Goal: Transaction & Acquisition: Purchase product/service

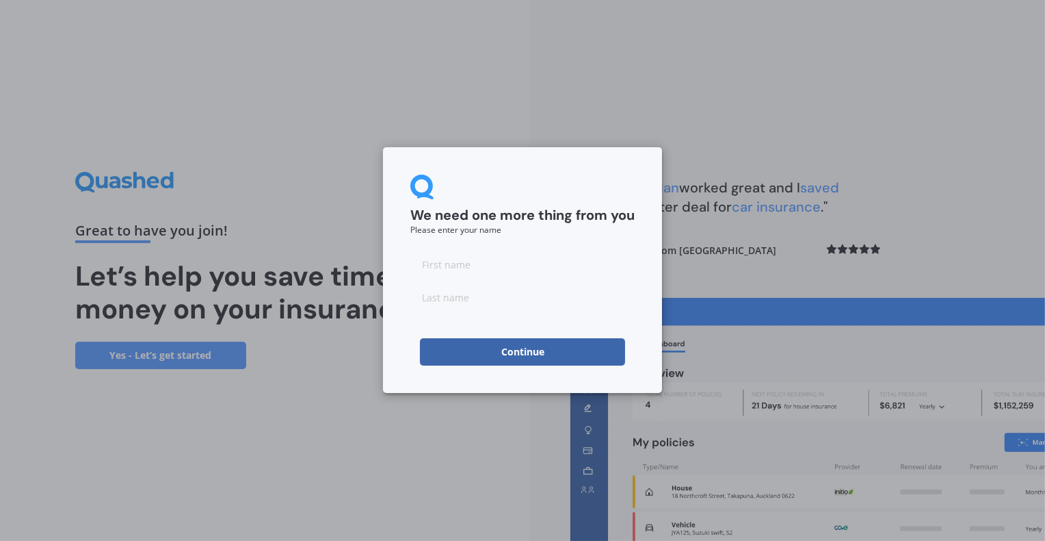
click at [479, 272] on input at bounding box center [523, 263] width 224 height 27
click at [463, 264] on input at bounding box center [523, 263] width 224 height 27
click at [406, 315] on div "We need one more thing from you Please enter your name Continue" at bounding box center [522, 270] width 279 height 246
click at [439, 263] on input at bounding box center [523, 263] width 224 height 27
type input "[PERSON_NAME]"
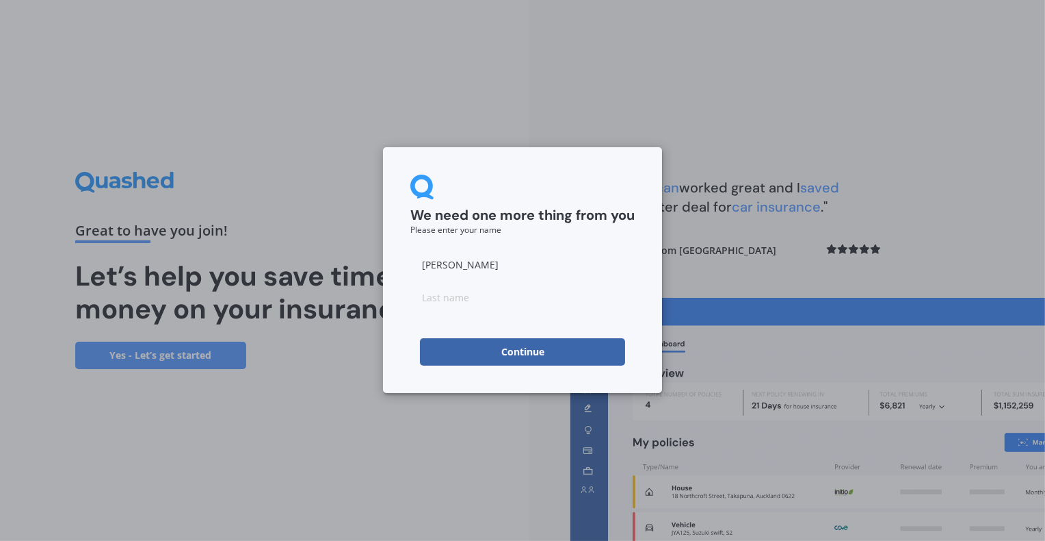
click at [446, 300] on input at bounding box center [523, 296] width 224 height 27
type input "[PERSON_NAME]"
click at [395, 339] on div "We need one more thing from you Please enter your name Wade Meyer Continue" at bounding box center [522, 270] width 279 height 246
click at [471, 353] on button "Continue" at bounding box center [522, 351] width 205 height 27
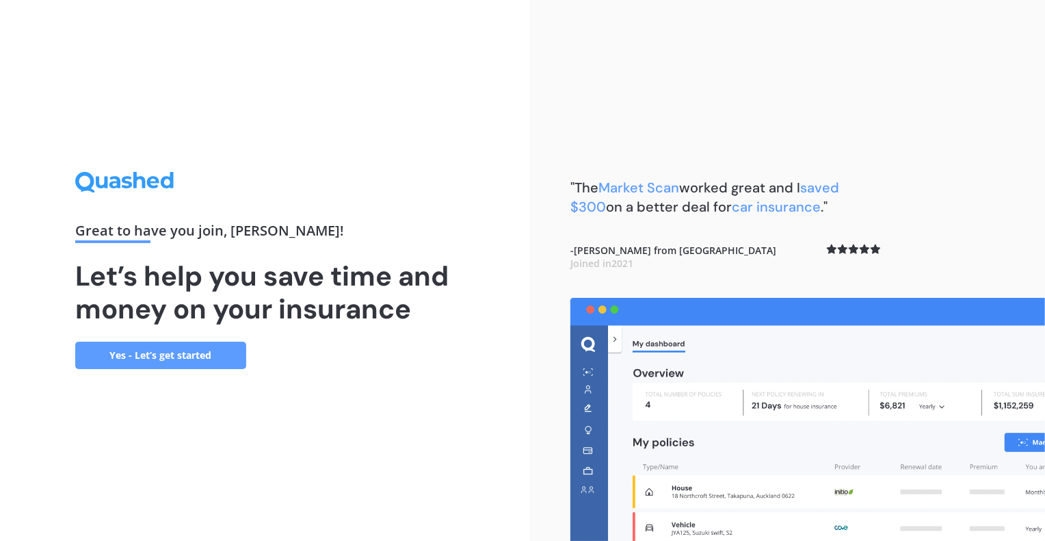
click at [189, 355] on link "Yes - Let’s get started" at bounding box center [160, 354] width 171 height 27
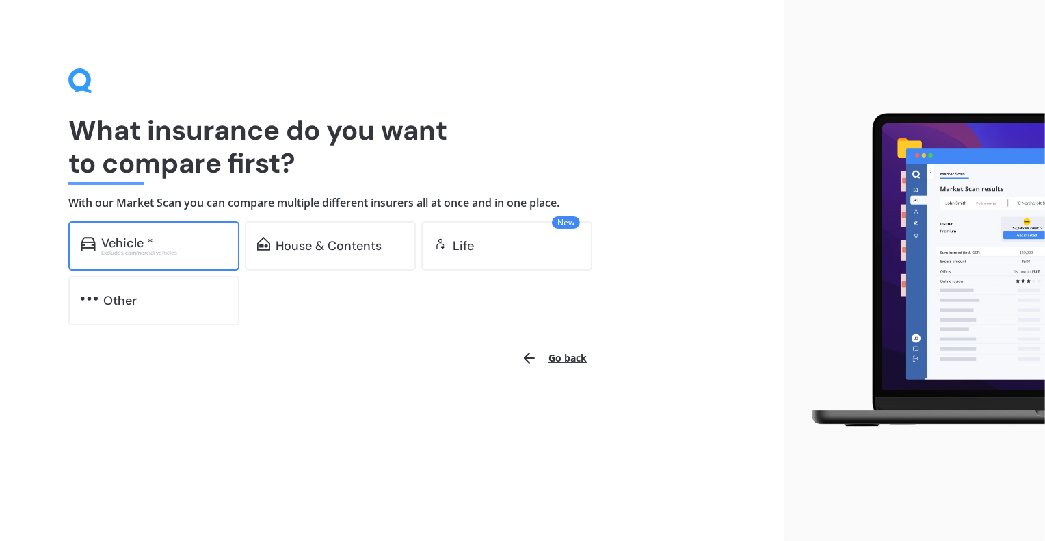
click at [123, 244] on div "Vehicle *" at bounding box center [127, 243] width 52 height 14
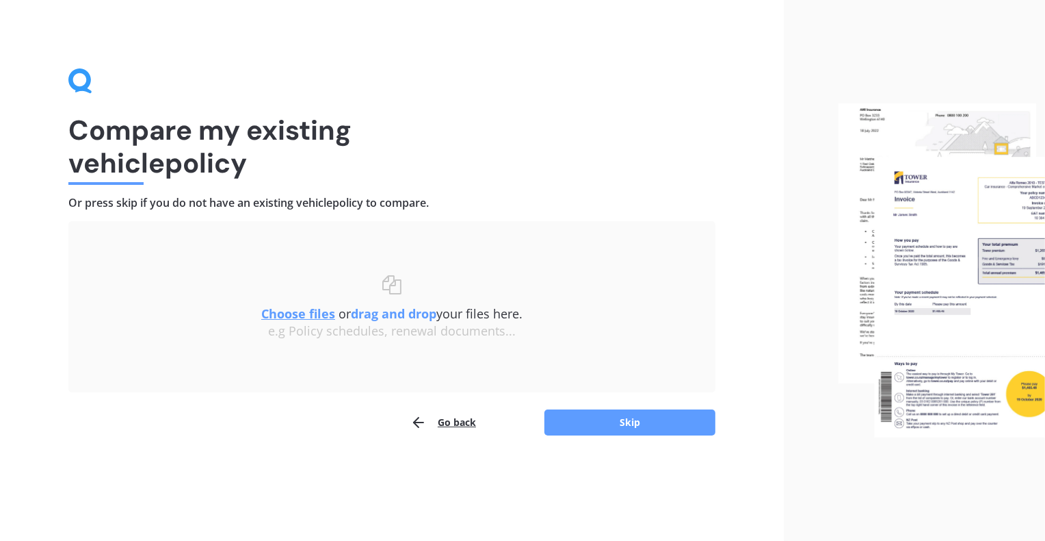
click at [304, 314] on u "Choose files" at bounding box center [298, 313] width 74 height 16
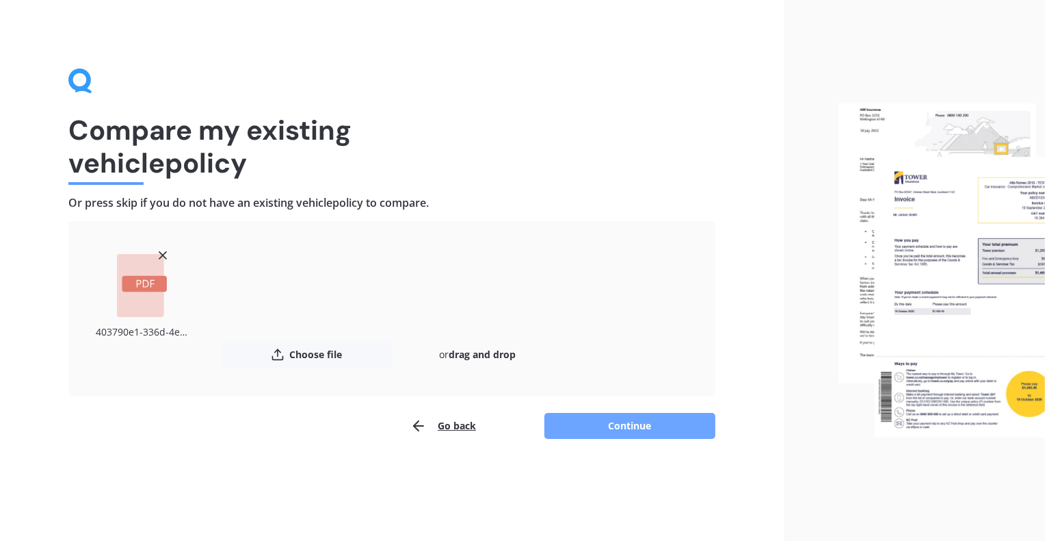
click at [628, 428] on button "Continue" at bounding box center [630, 426] width 171 height 26
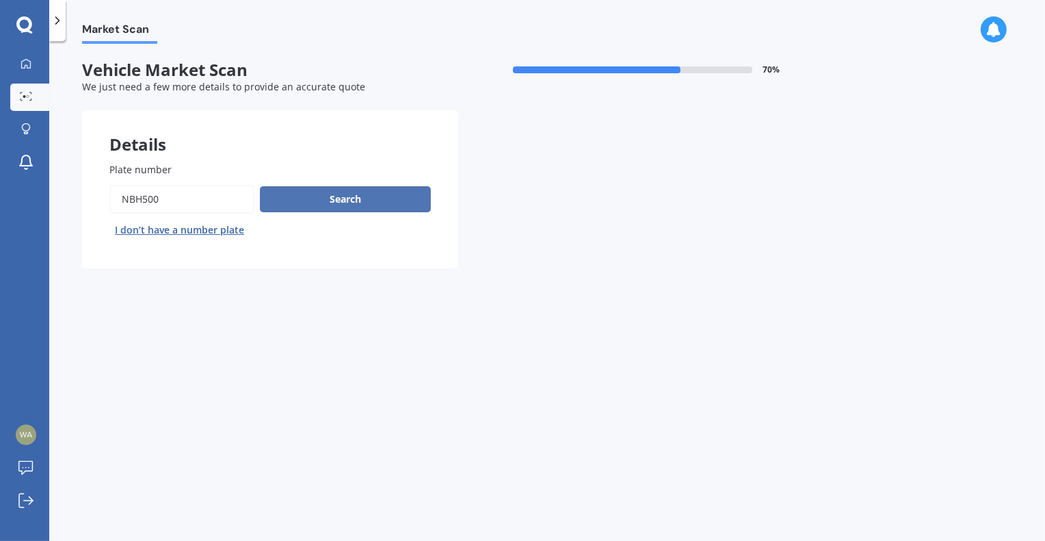
click at [323, 196] on button "Search" at bounding box center [345, 199] width 171 height 26
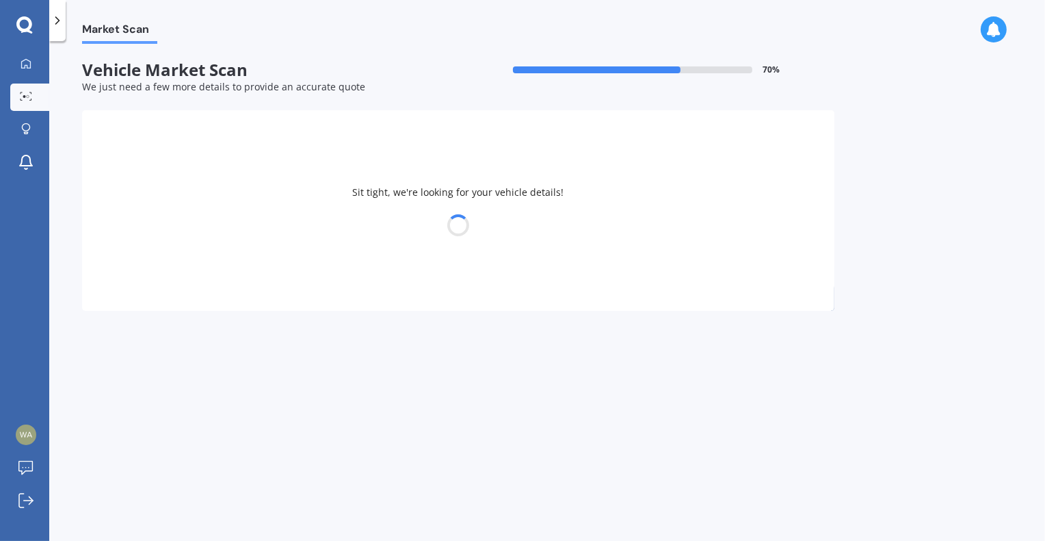
select select "VOLKSWAGEN"
select select "GOLF"
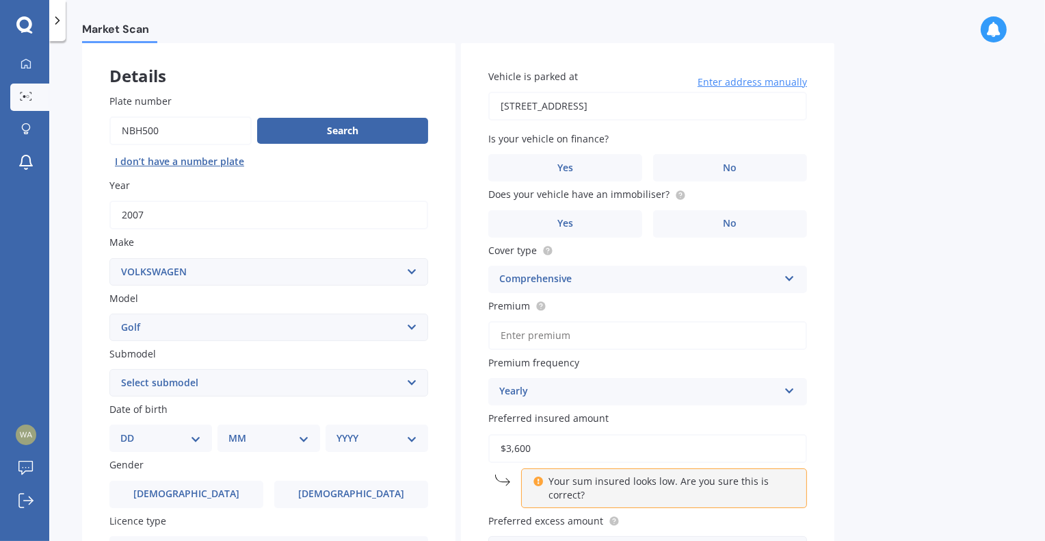
scroll to position [205, 0]
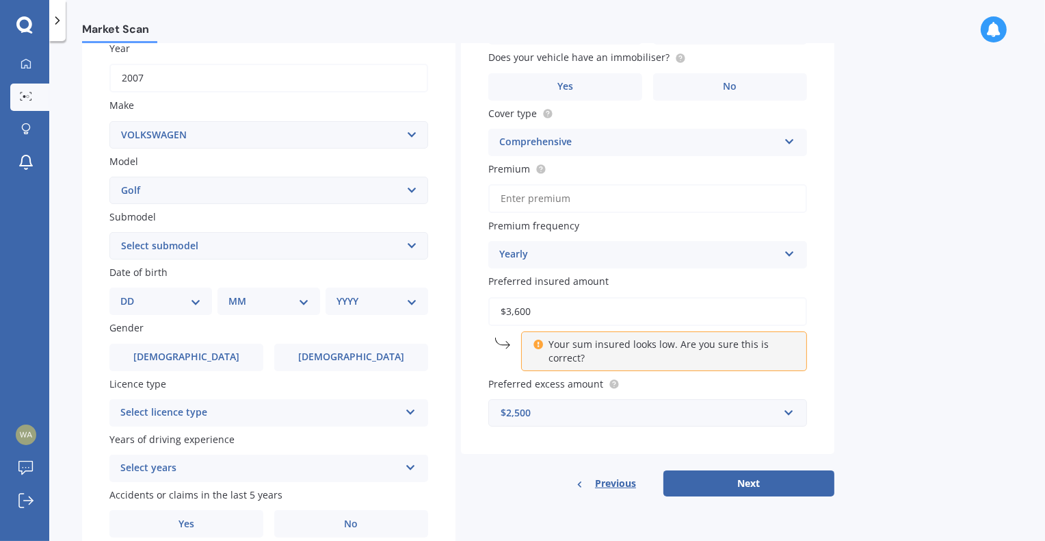
click at [516, 309] on input "$3,600" at bounding box center [648, 311] width 319 height 29
drag, startPoint x: 545, startPoint y: 307, endPoint x: 491, endPoint y: 306, distance: 54.1
click at [491, 306] on input "$3,600" at bounding box center [648, 311] width 319 height 29
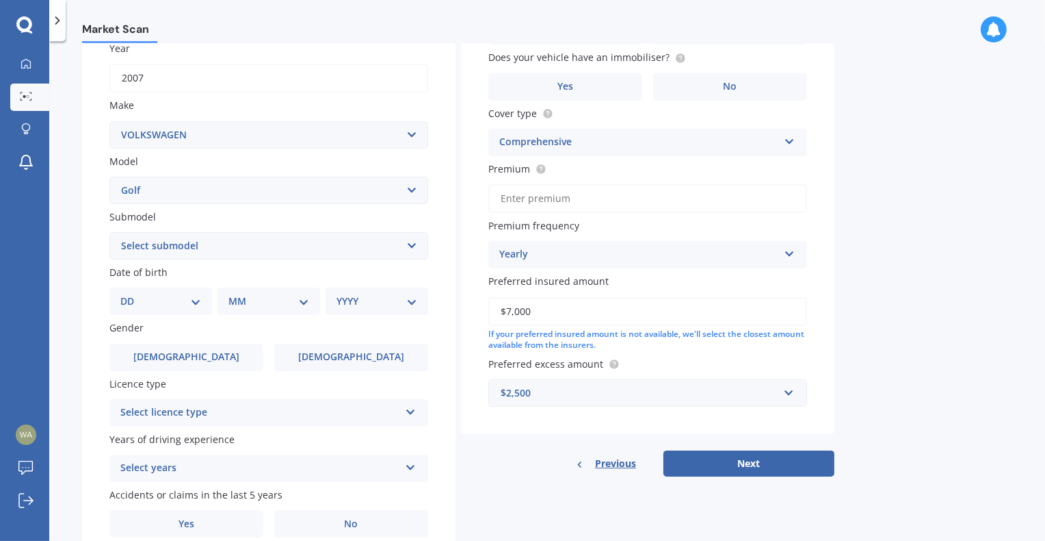
type input "$7,000"
click at [941, 375] on div "Market Scan Vehicle Market Scan 70 % We just need a few more details to provide…" at bounding box center [547, 293] width 996 height 499
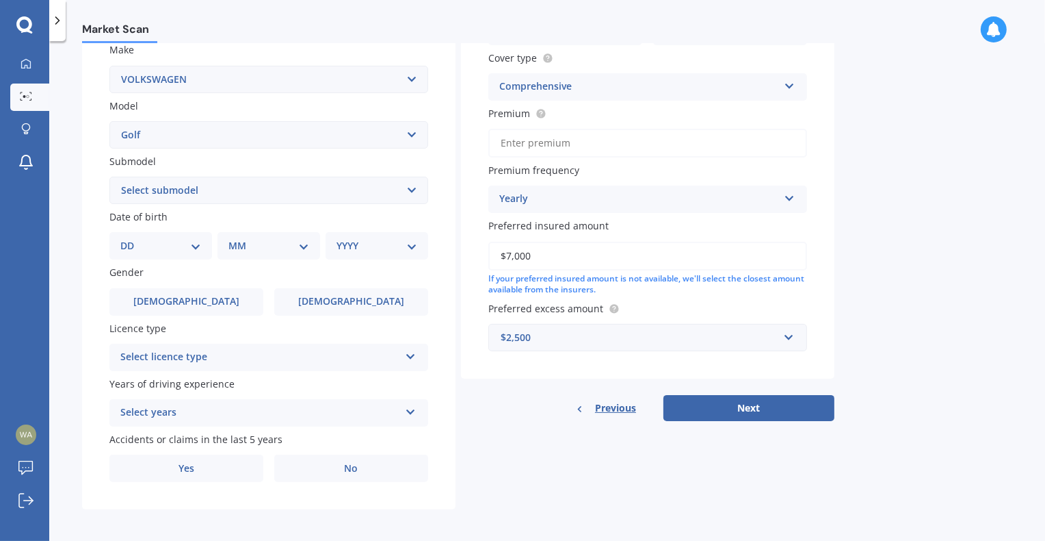
click at [203, 349] on div "Select licence type" at bounding box center [259, 357] width 279 height 16
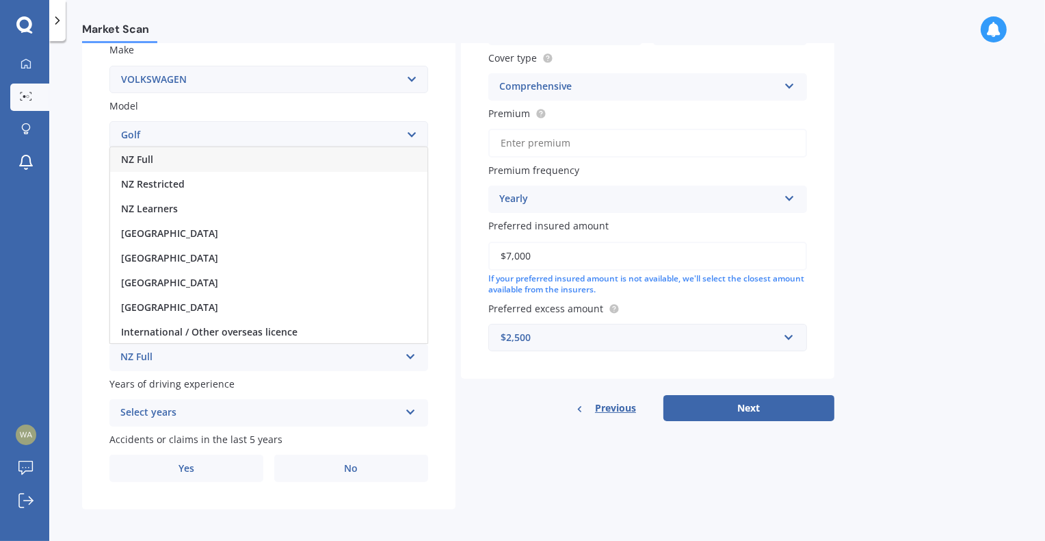
click at [140, 349] on div "NZ Full" at bounding box center [259, 357] width 279 height 16
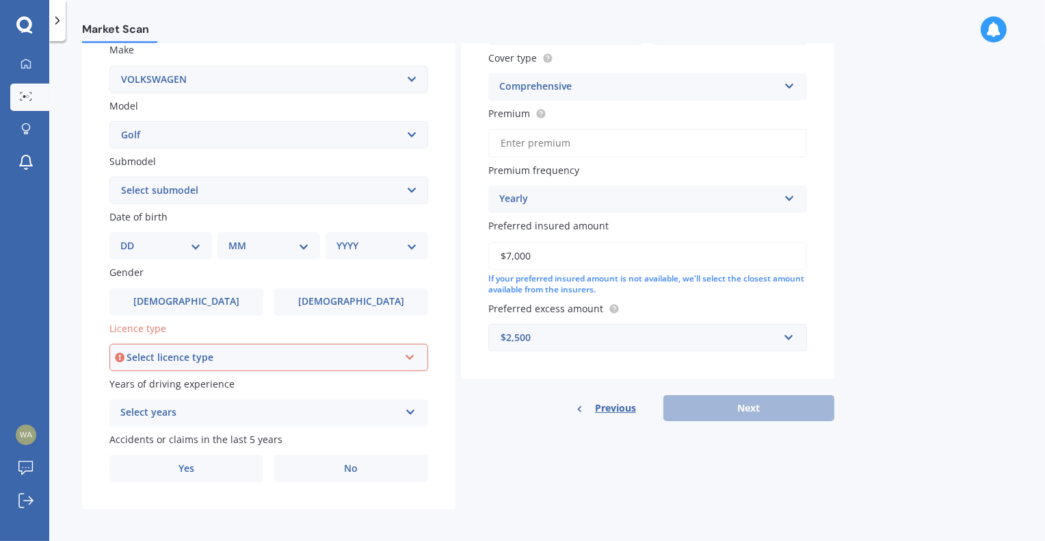
click at [157, 352] on div "Select licence type" at bounding box center [263, 357] width 272 height 15
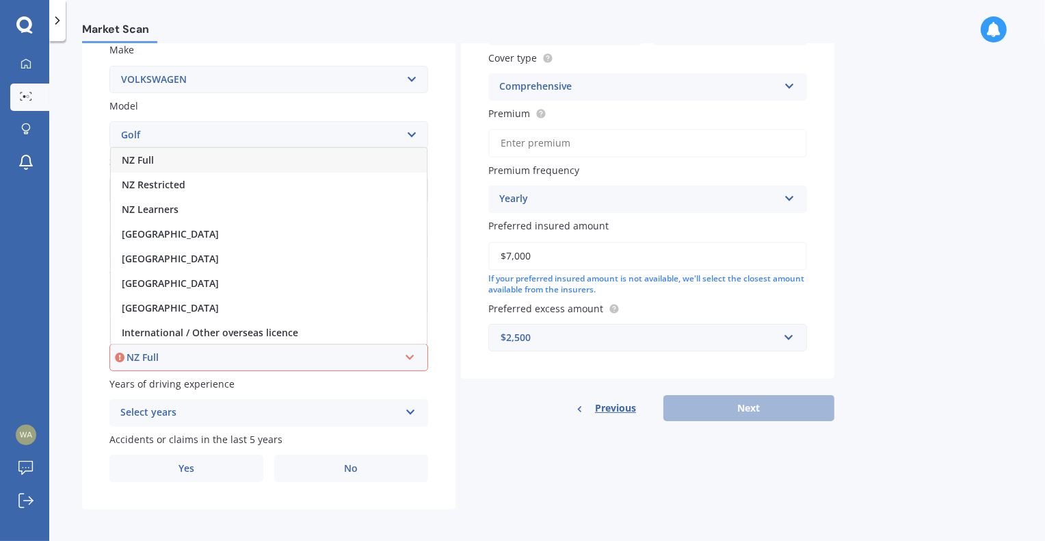
click at [130, 155] on span "NZ Full" at bounding box center [138, 159] width 32 height 13
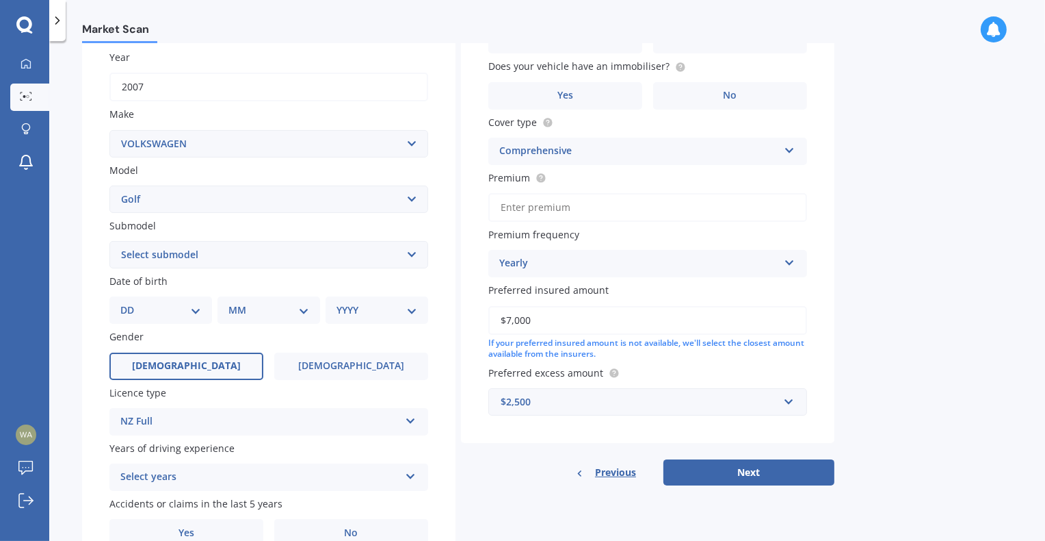
scroll to position [192, 0]
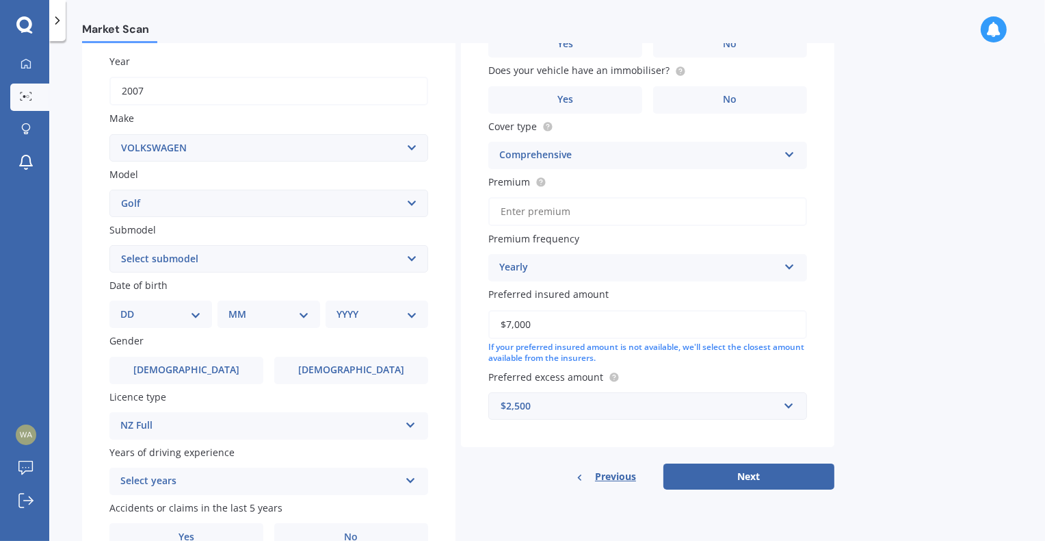
click at [179, 257] on select "Select submodel (All other) 1.4 GT TSI 1.4 TSI 1.6 1.6 FSI 1.6 TSI 1.8 1.9 TDI …" at bounding box center [268, 258] width 319 height 27
select select "GTI TURBO"
click at [109, 245] on select "Select submodel (All other) 1.4 GT TSI 1.4 TSI 1.6 1.6 FSI 1.6 TSI 1.8 1.9 TDI …" at bounding box center [268, 258] width 319 height 27
click at [179, 309] on select "DD 01 02 03 04 05 06 07 08 09 10 11 12 13 14 15 16 17 18 19 20 21 22 23 24 25 2…" at bounding box center [160, 314] width 81 height 15
select select "29"
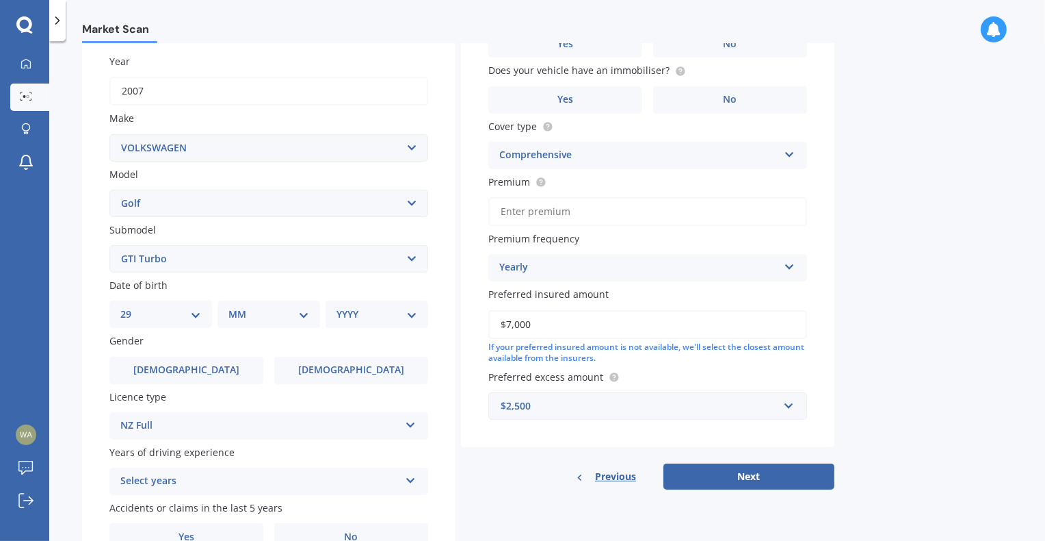
click at [131, 307] on select "DD 01 02 03 04 05 06 07 08 09 10 11 12 13 14 15 16 17 18 19 20 21 22 23 24 25 2…" at bounding box center [160, 314] width 81 height 15
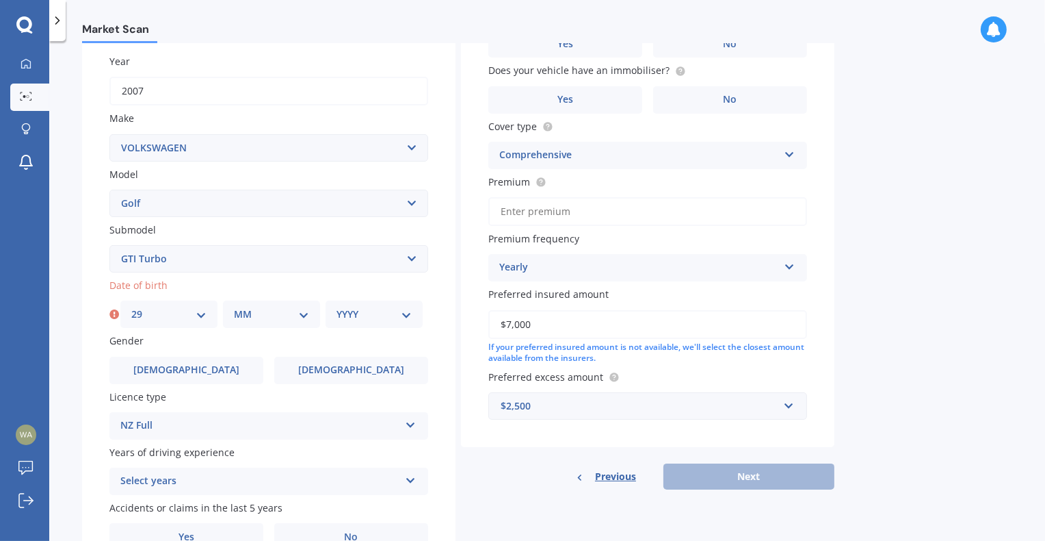
click at [249, 311] on select "MM 01 02 03 04 05 06 07 08 09 10 11 12" at bounding box center [271, 314] width 75 height 15
select select "12"
click at [234, 307] on select "MM 01 02 03 04 05 06 07 08 09 10 11 12" at bounding box center [271, 314] width 75 height 15
click at [349, 309] on select "YYYY 2025 2024 2023 2022 2021 2020 2019 2018 2017 2016 2015 2014 2013 2012 2011…" at bounding box center [374, 314] width 75 height 15
select select "1979"
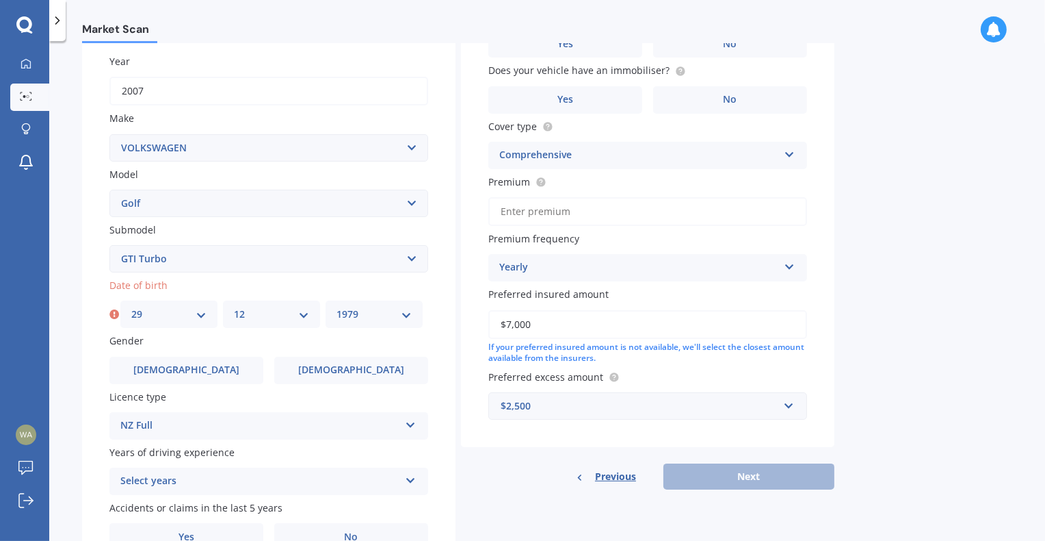
click at [337, 307] on select "YYYY 2025 2024 2023 2022 2021 2020 2019 2018 2017 2016 2015 2014 2013 2012 2011…" at bounding box center [374, 314] width 75 height 15
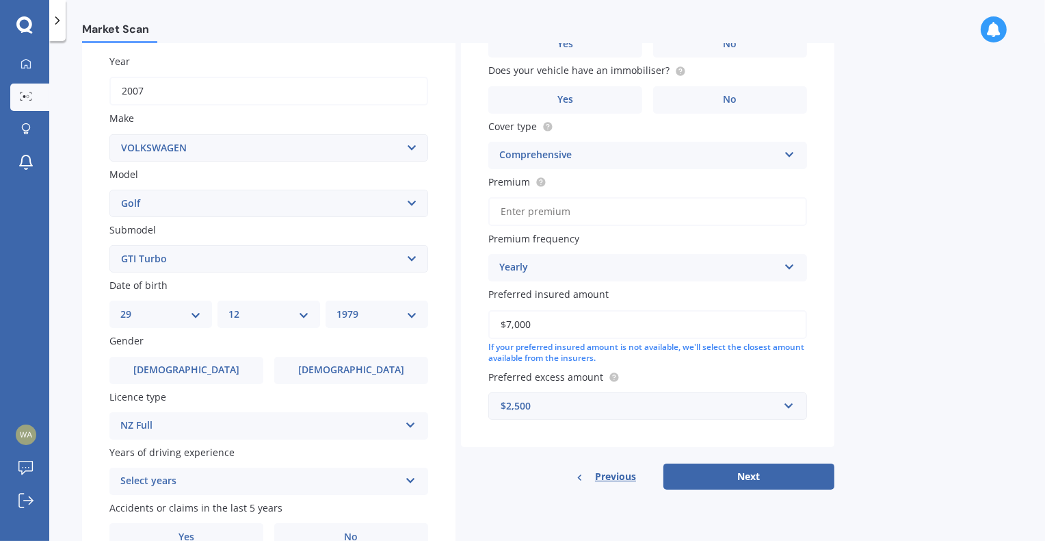
click at [89, 361] on div "Plate number Search I don’t have a number plate Year 2007 Make Select make AC A…" at bounding box center [269, 261] width 374 height 636
click at [179, 372] on span "[DEMOGRAPHIC_DATA]" at bounding box center [186, 370] width 109 height 12
click at [0, 0] on input "[DEMOGRAPHIC_DATA]" at bounding box center [0, 0] width 0 height 0
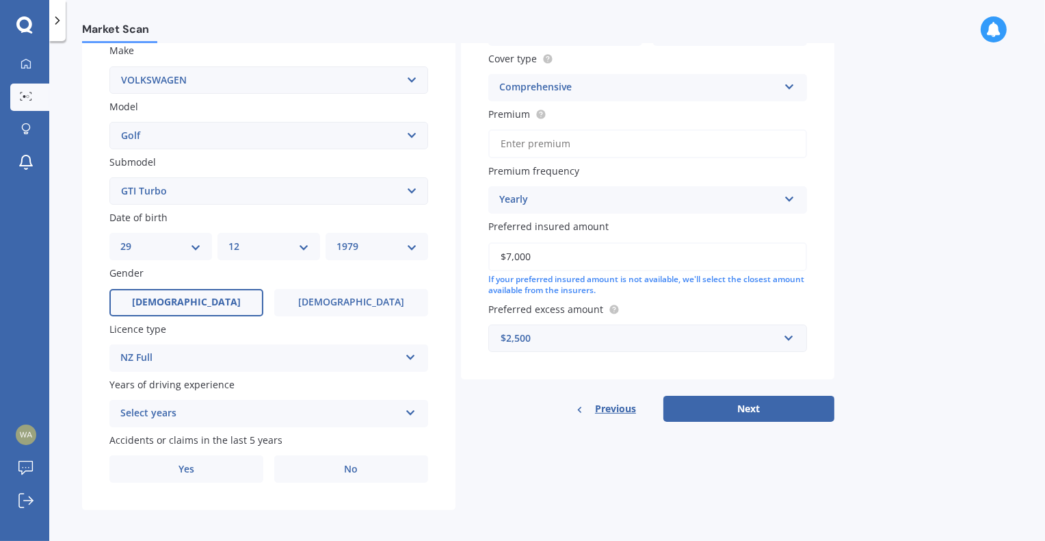
scroll to position [261, 0]
click at [185, 406] on div "Select years" at bounding box center [259, 412] width 279 height 16
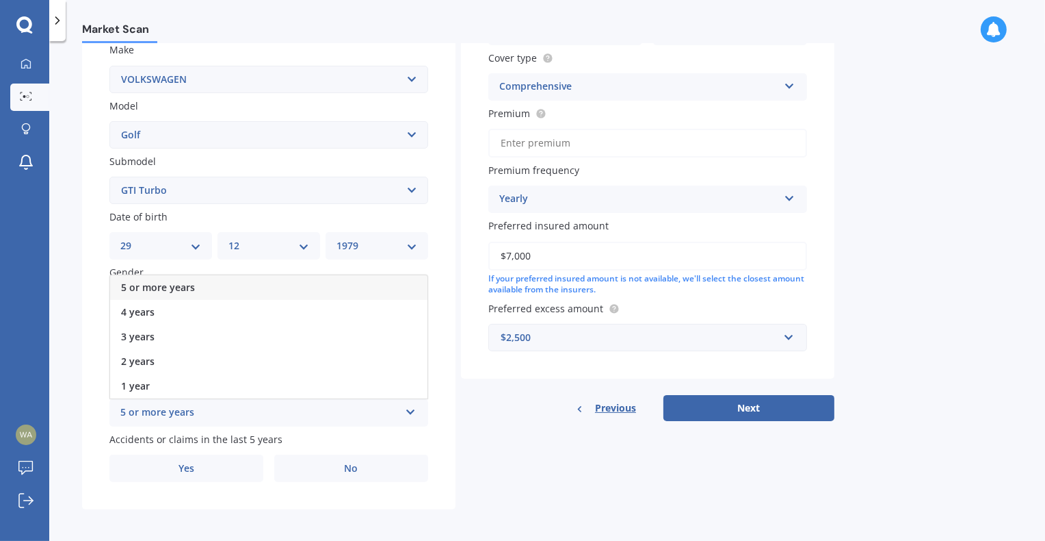
click at [152, 406] on div "5 or more years" at bounding box center [259, 412] width 279 height 16
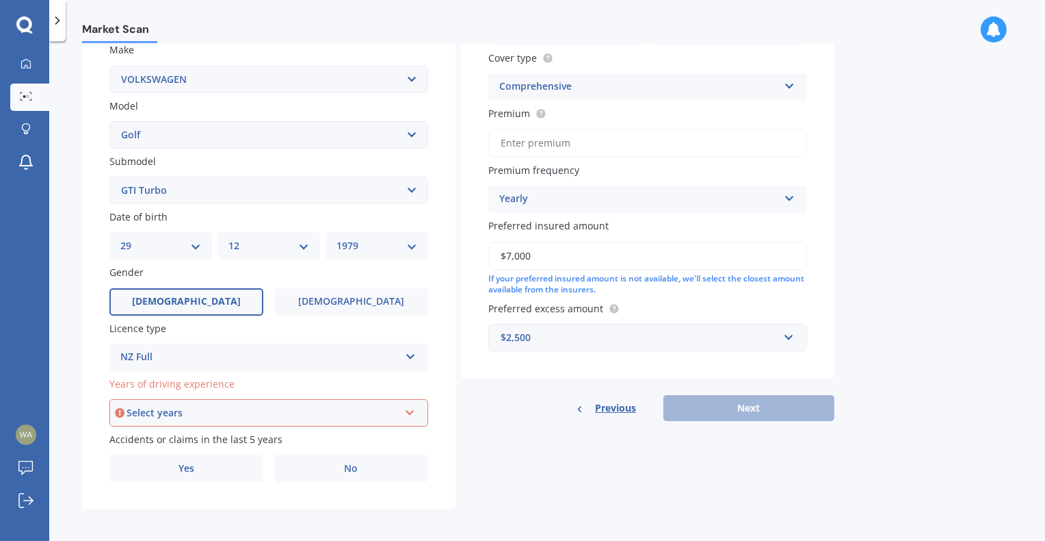
click at [154, 411] on div "Select years" at bounding box center [263, 412] width 272 height 15
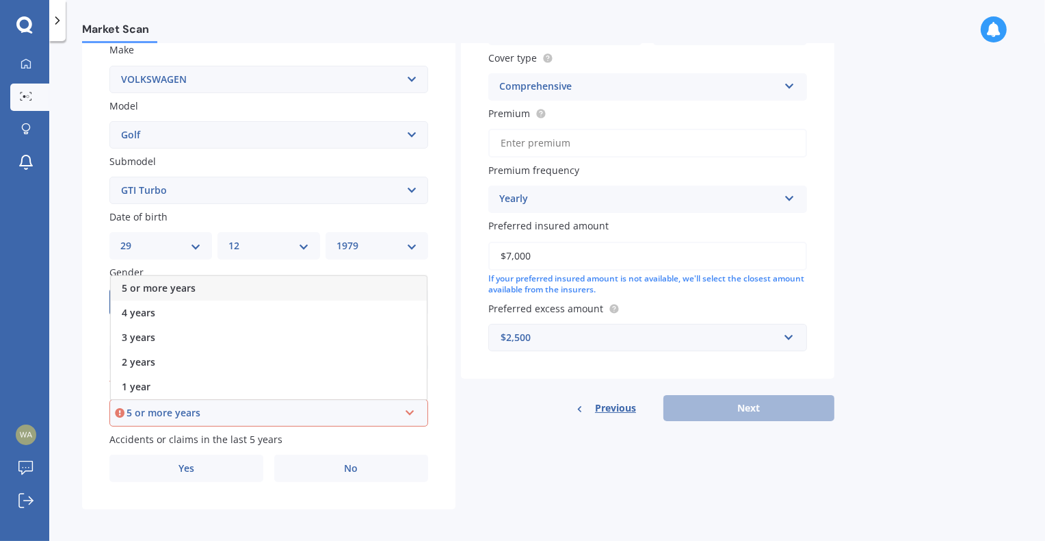
click at [147, 283] on span "5 or more years" at bounding box center [159, 287] width 74 height 13
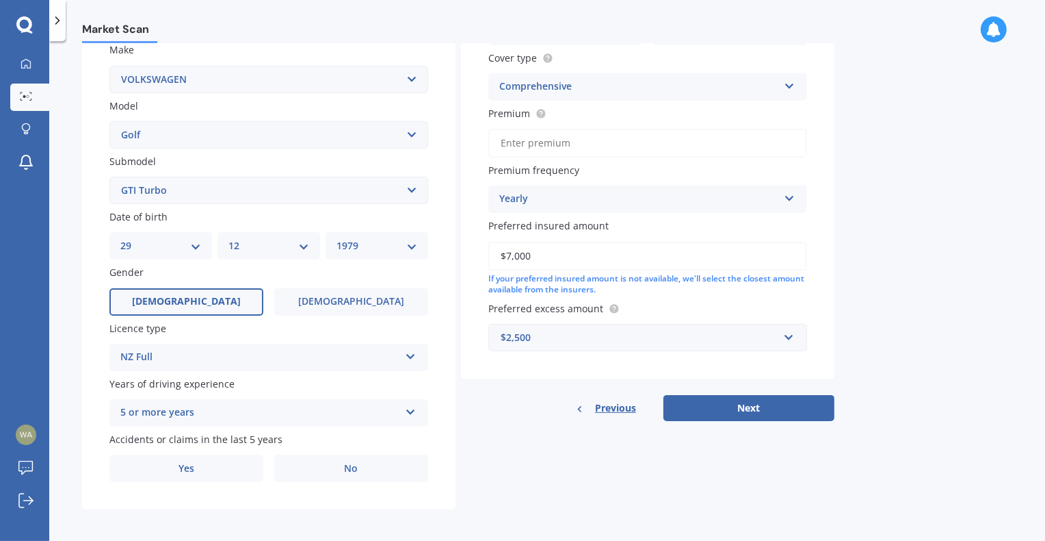
click at [116, 482] on div "Plate number Search I don’t have a number plate Year 2007 Make Select make AC A…" at bounding box center [269, 192] width 374 height 636
click at [326, 465] on label "No" at bounding box center [351, 467] width 154 height 27
click at [0, 0] on input "No" at bounding box center [0, 0] width 0 height 0
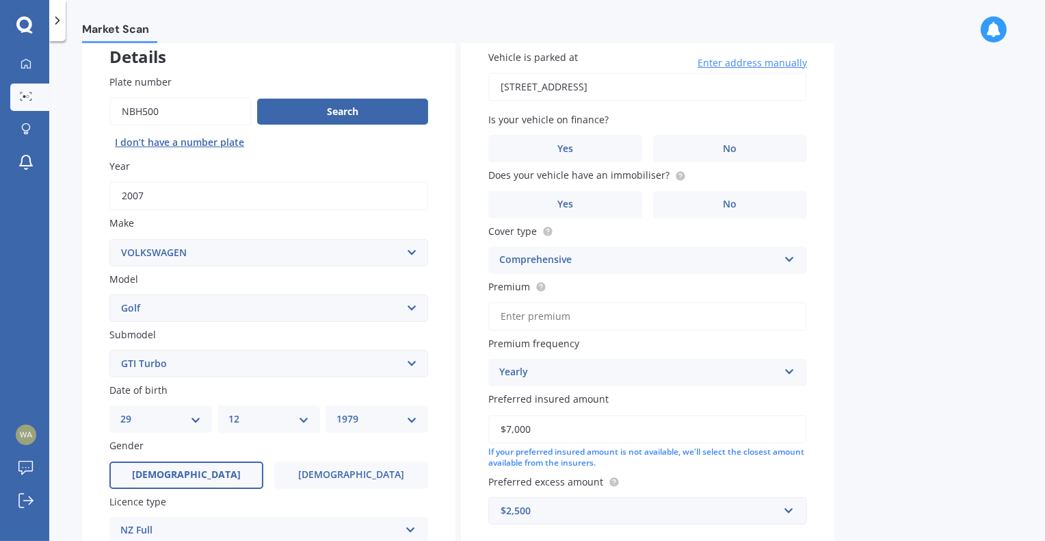
scroll to position [55, 0]
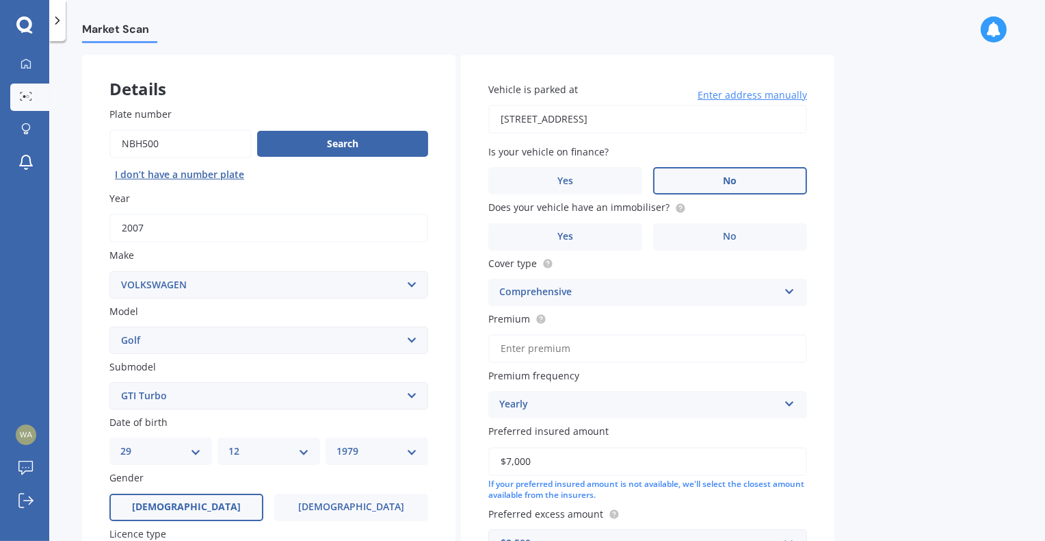
click at [727, 180] on span "No" at bounding box center [731, 181] width 14 height 12
click at [0, 0] on input "No" at bounding box center [0, 0] width 0 height 0
click at [577, 228] on label "Yes" at bounding box center [566, 236] width 154 height 27
click at [0, 0] on input "Yes" at bounding box center [0, 0] width 0 height 0
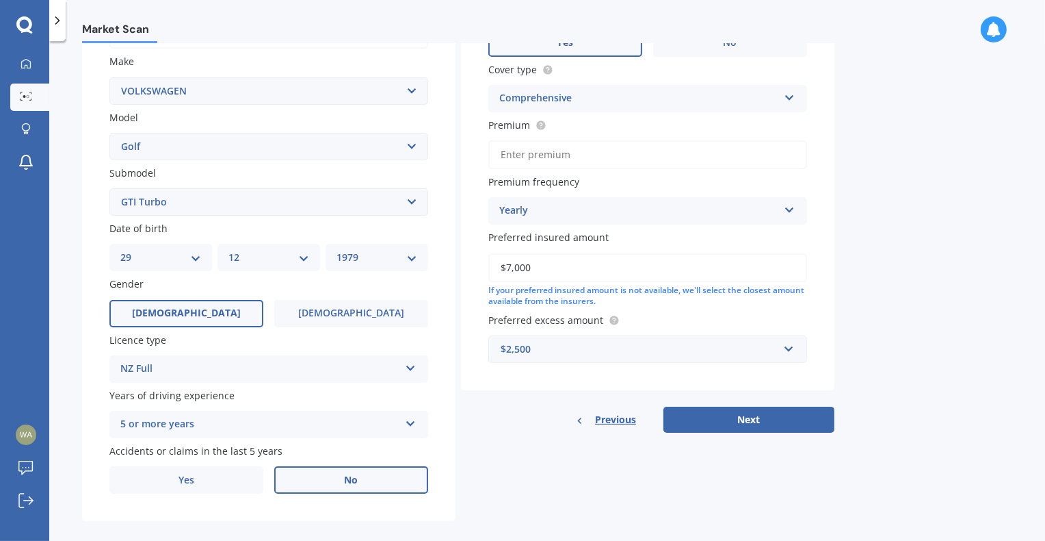
scroll to position [261, 0]
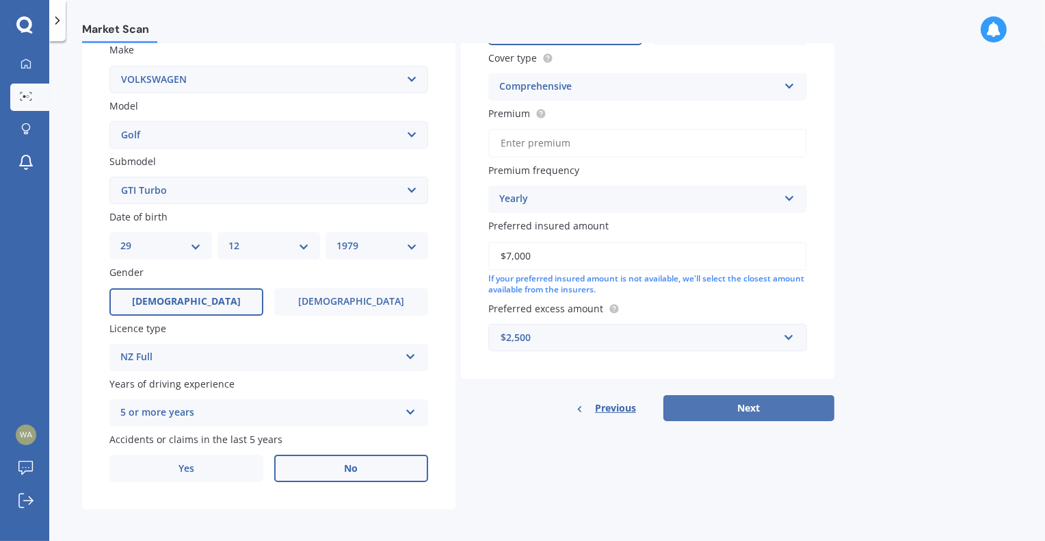
click at [740, 402] on button "Next" at bounding box center [749, 408] width 171 height 26
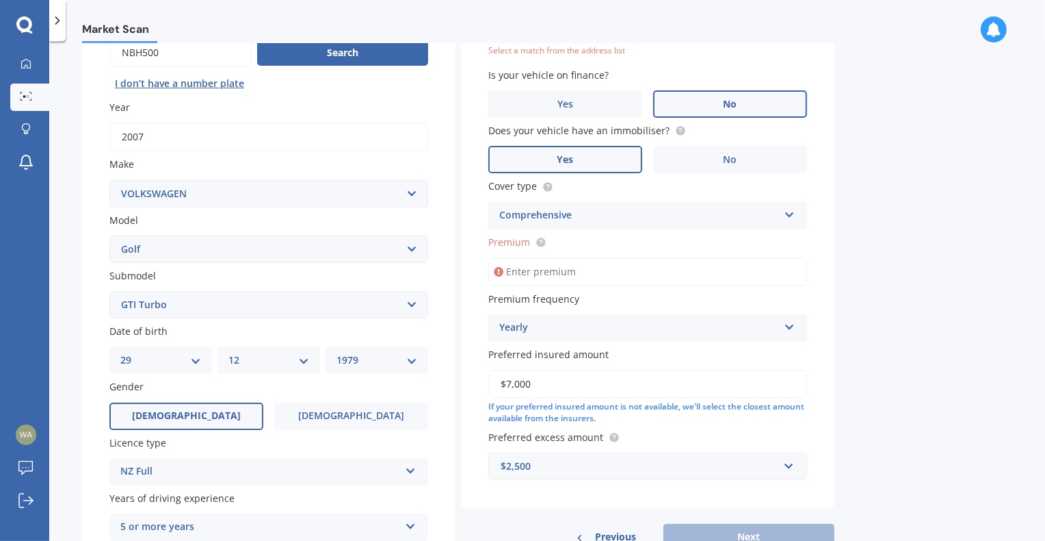
scroll to position [93, 0]
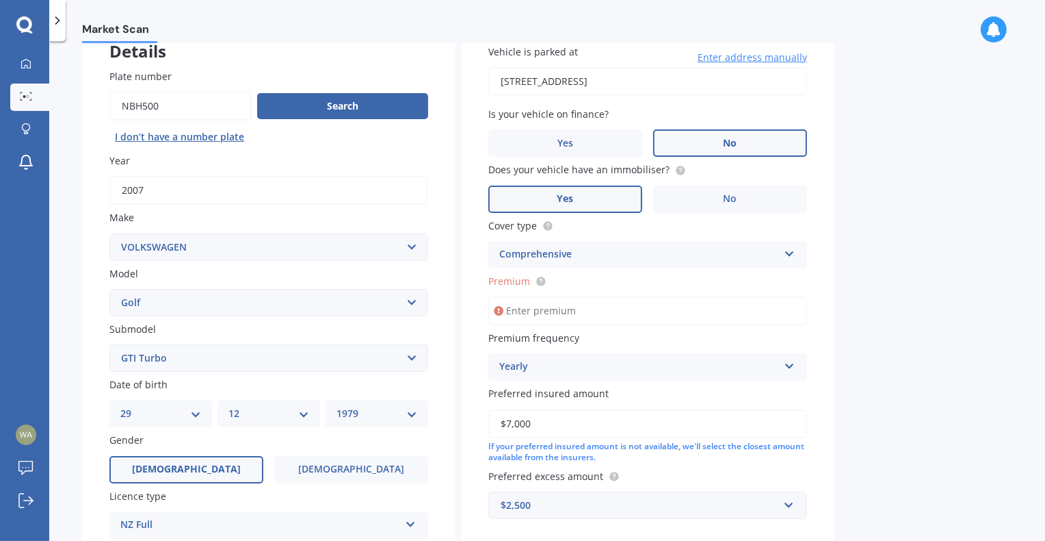
click at [648, 85] on input "695 Beach Road, Rothesay Bay, Auckland 0630" at bounding box center [648, 81] width 319 height 29
type input "695 Beach Road, Rothesay Bay, Auckland 0630"
click at [536, 313] on input "Premium" at bounding box center [648, 310] width 319 height 29
click at [534, 305] on input "Premium" at bounding box center [648, 310] width 319 height 29
type input "$850.00"
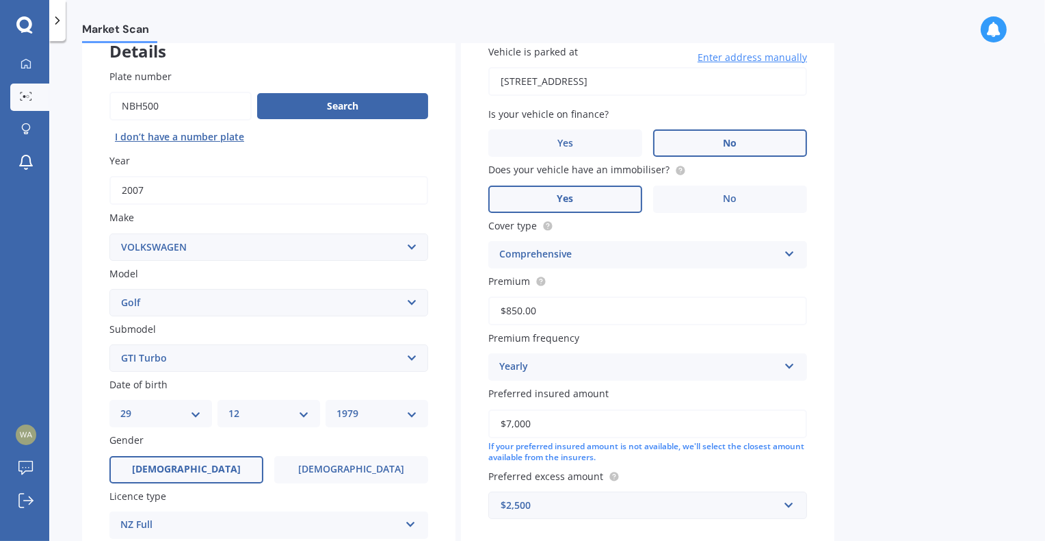
click at [989, 373] on div "Market Scan Vehicle Market Scan 70 % We just need a few more details to provide…" at bounding box center [547, 293] width 996 height 499
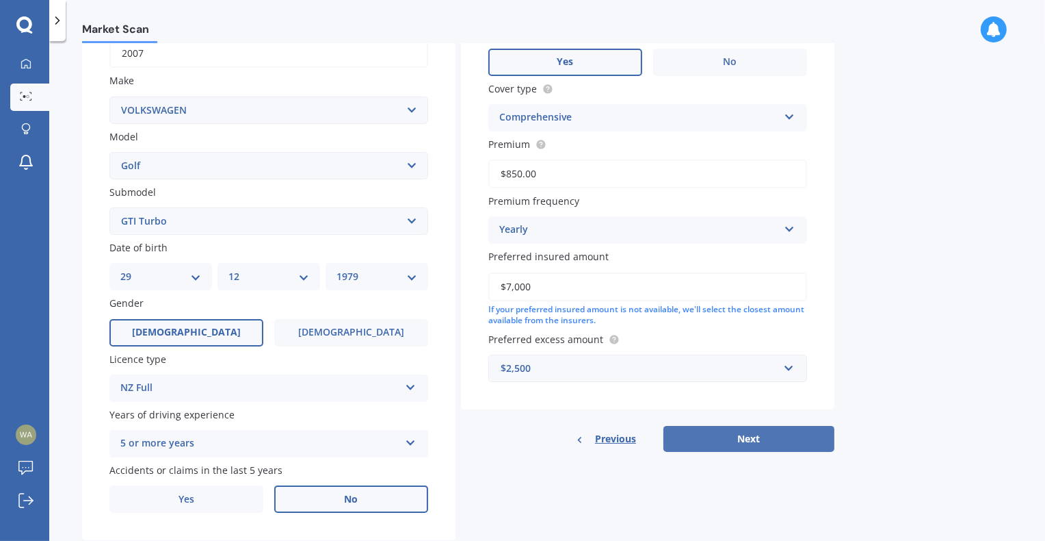
click at [791, 436] on button "Next" at bounding box center [749, 439] width 171 height 26
select select "29"
select select "12"
select select "1979"
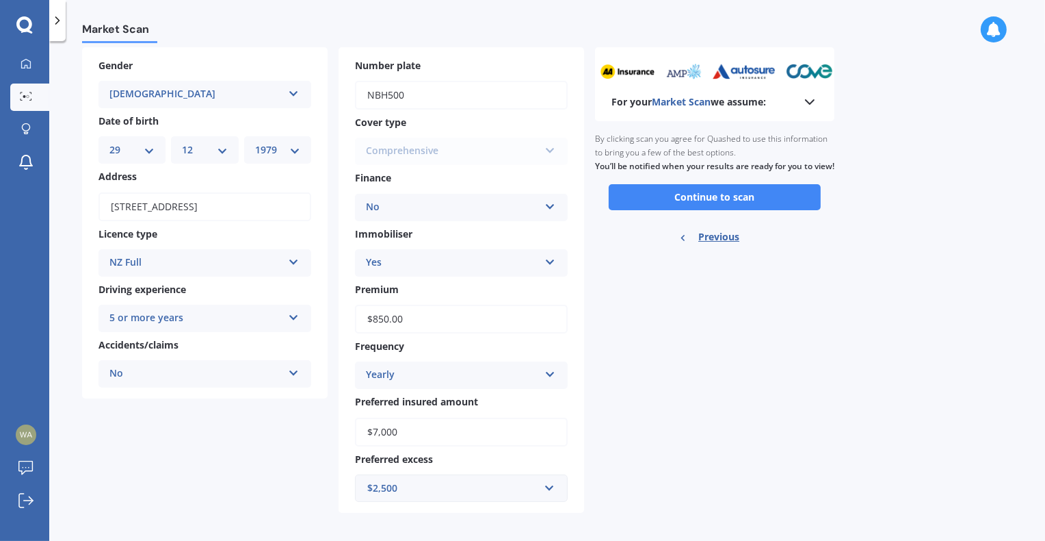
scroll to position [67, 0]
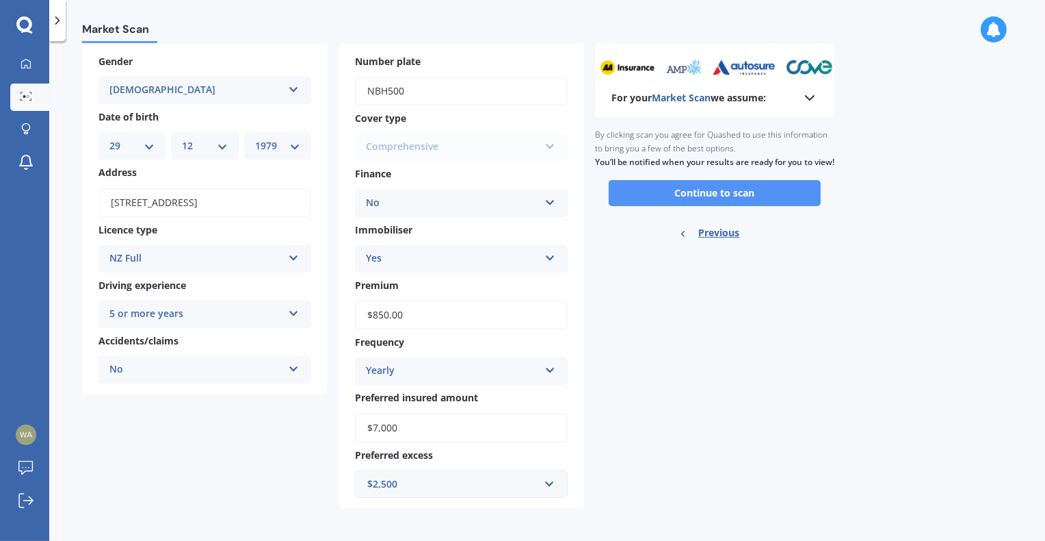
click at [707, 205] on button "Continue to scan" at bounding box center [715, 193] width 212 height 26
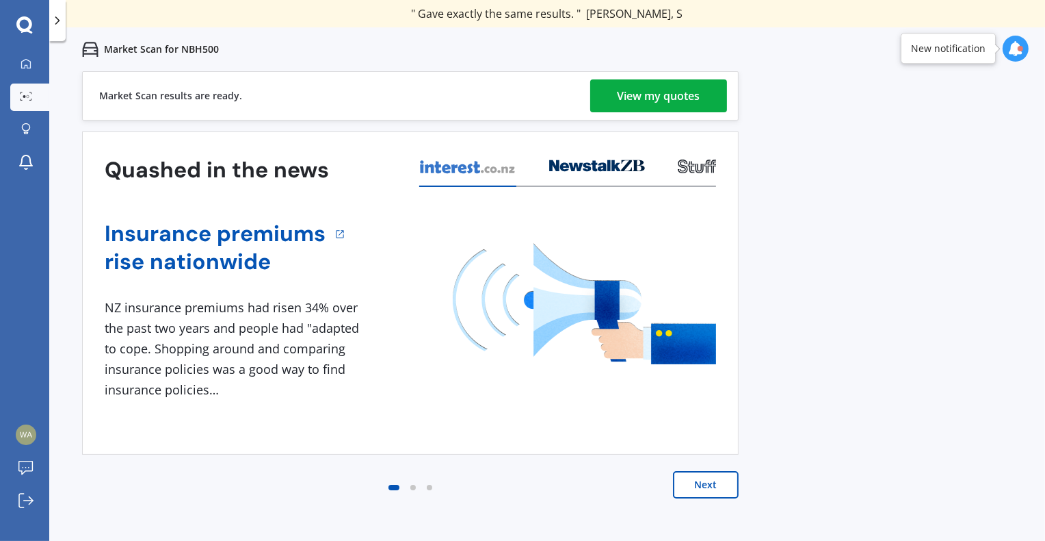
click at [671, 97] on div "View my quotes" at bounding box center [659, 95] width 83 height 33
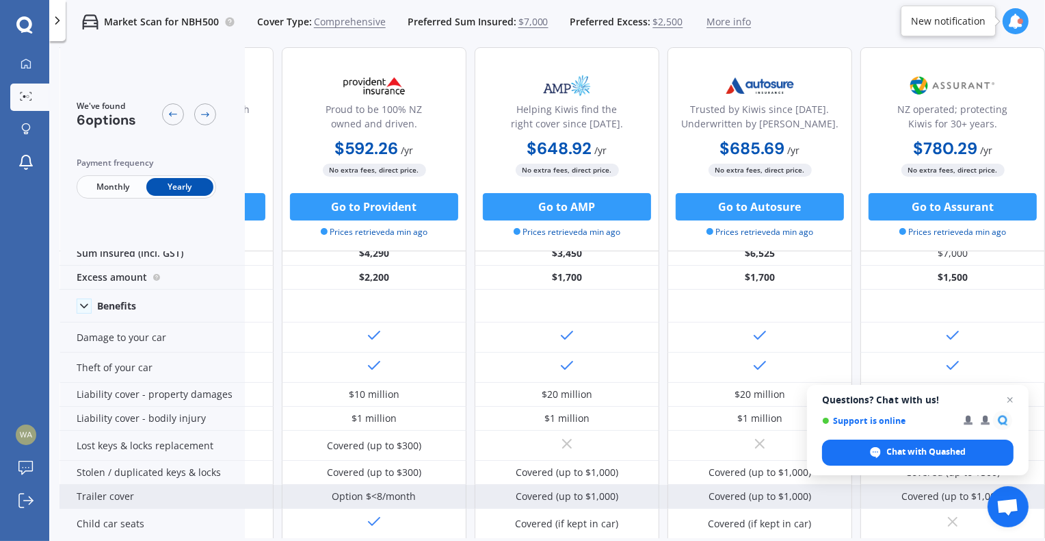
scroll to position [0, 356]
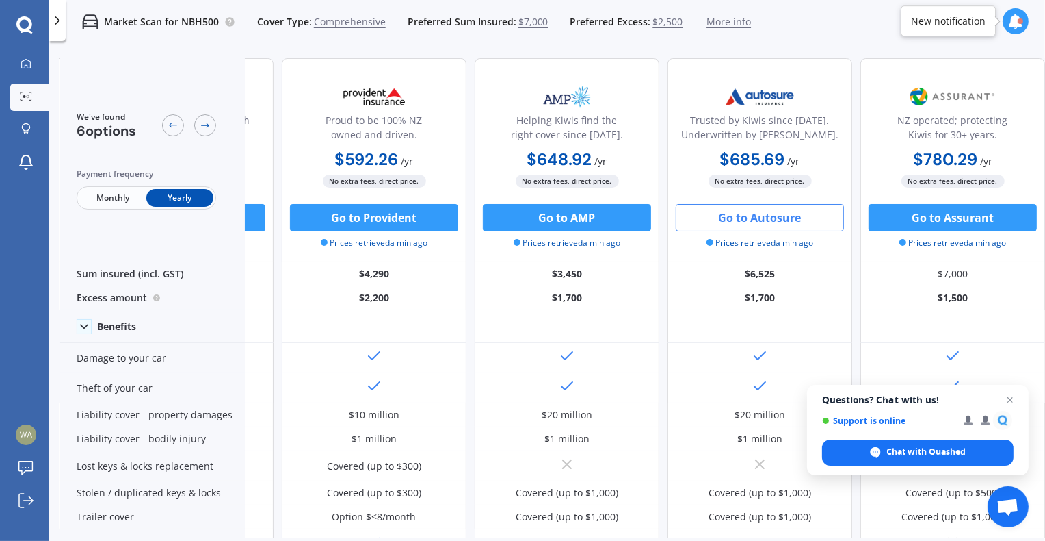
click at [765, 220] on button "Go to Autosure" at bounding box center [760, 217] width 168 height 27
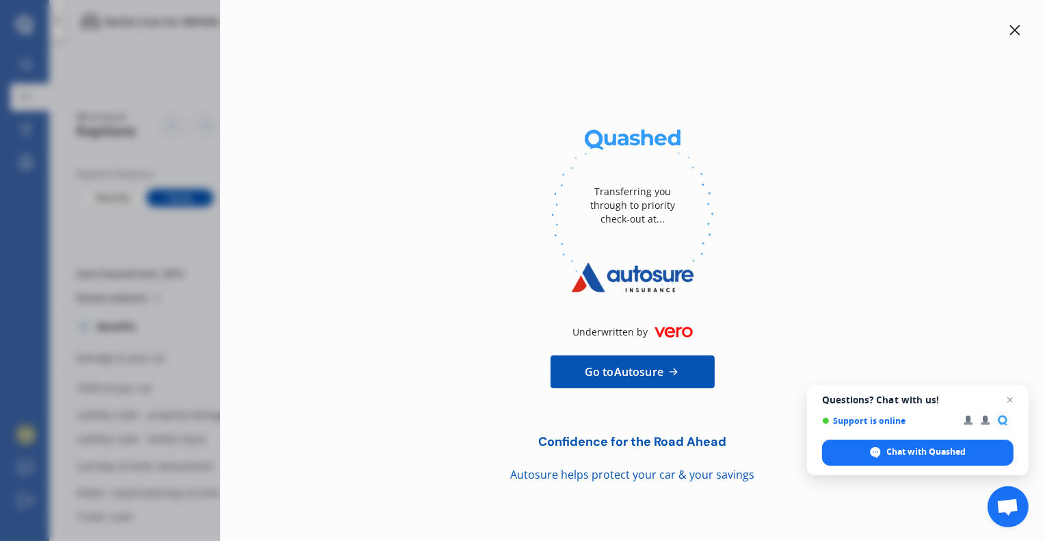
click at [623, 374] on span "Go to Autosure" at bounding box center [624, 371] width 79 height 16
click at [1017, 25] on icon at bounding box center [1015, 30] width 11 height 11
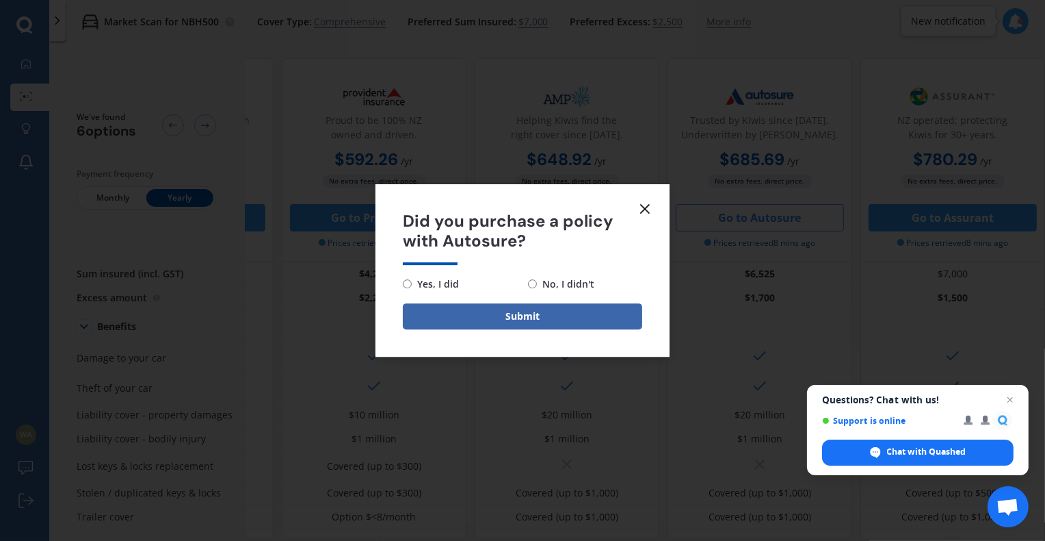
click at [532, 283] on input "No, I didn't" at bounding box center [532, 283] width 9 height 9
radio input "true"
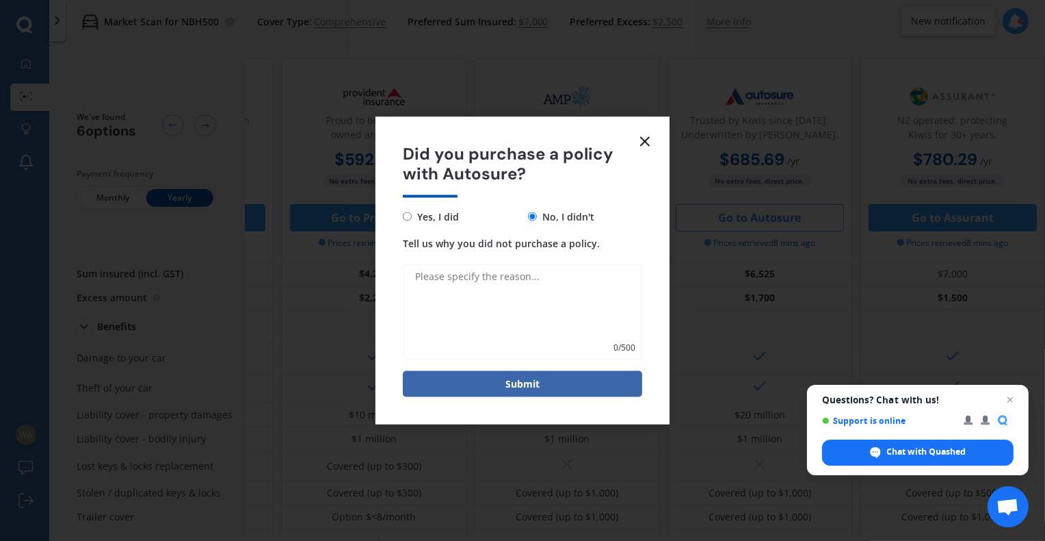
click at [471, 275] on textarea "Tell us why you did not purchase a policy." at bounding box center [522, 311] width 239 height 96
click at [644, 145] on icon at bounding box center [645, 141] width 16 height 16
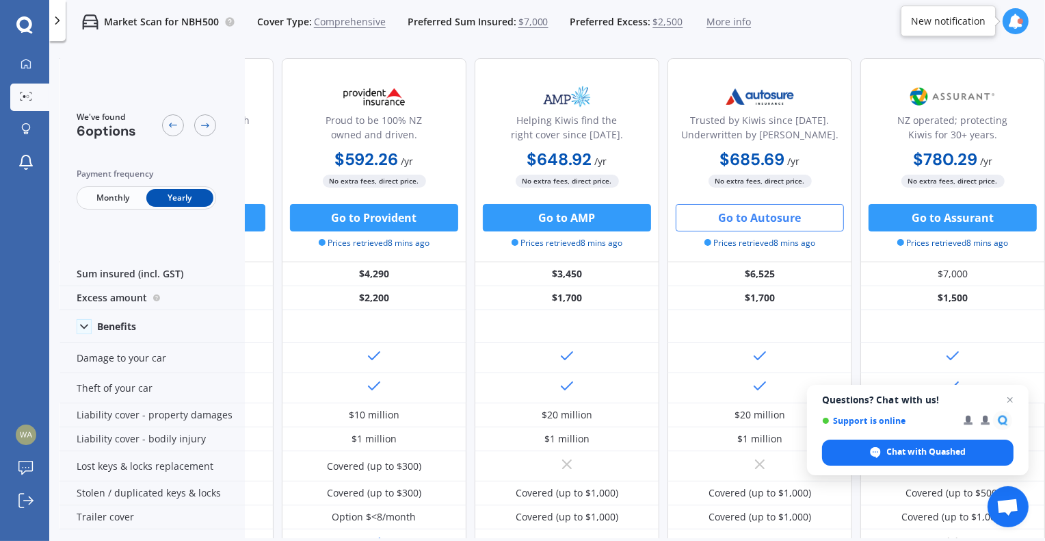
click at [751, 157] on b "$685.69" at bounding box center [752, 158] width 65 height 21
click at [738, 156] on b "$685.69" at bounding box center [752, 158] width 65 height 21
click at [765, 100] on img at bounding box center [760, 96] width 90 height 34
click at [726, 218] on button "Go to Autosure" at bounding box center [760, 217] width 168 height 27
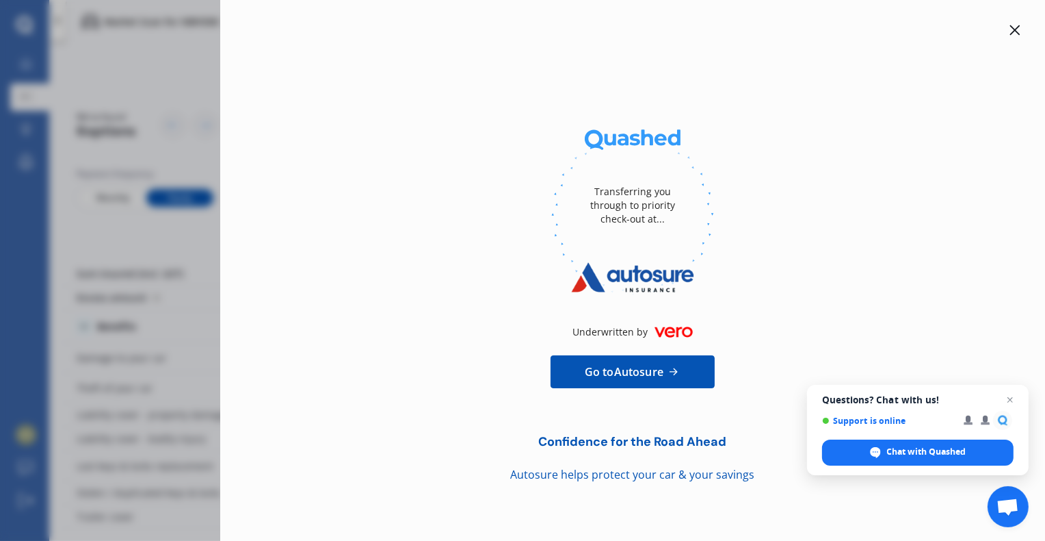
click at [1014, 29] on icon at bounding box center [1016, 30] width 10 height 10
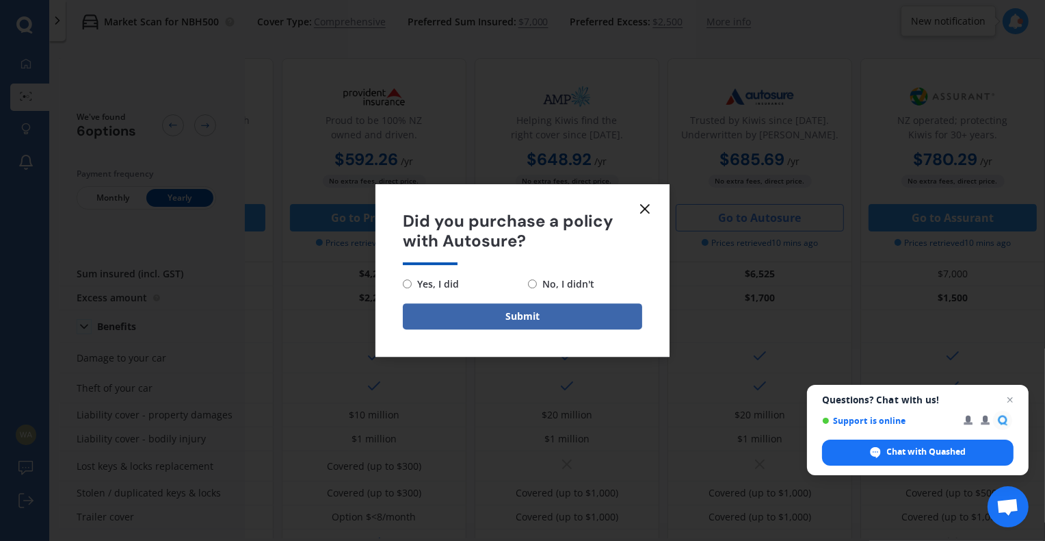
click at [537, 283] on span "No, I didn't" at bounding box center [565, 284] width 57 height 16
click at [536, 283] on input "No, I didn't" at bounding box center [532, 283] width 9 height 9
radio input "true"
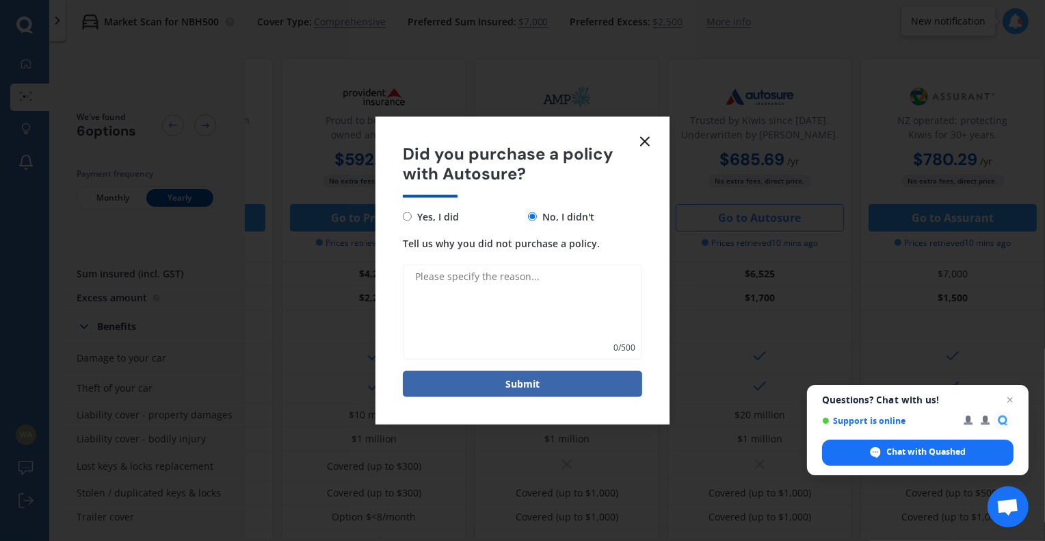
click at [465, 292] on textarea "Tell us why you did not purchase a policy." at bounding box center [522, 311] width 239 height 96
drag, startPoint x: 534, startPoint y: 287, endPoint x: 520, endPoint y: 289, distance: 13.8
click at [491, 310] on textarea "Because the amount shown in quashed versus the actual amount when I wne through…" at bounding box center [522, 311] width 239 height 96
click at [534, 285] on textarea "Because the amount shown in quashed versus the actual amount when I wne through…" at bounding box center [522, 311] width 239 height 96
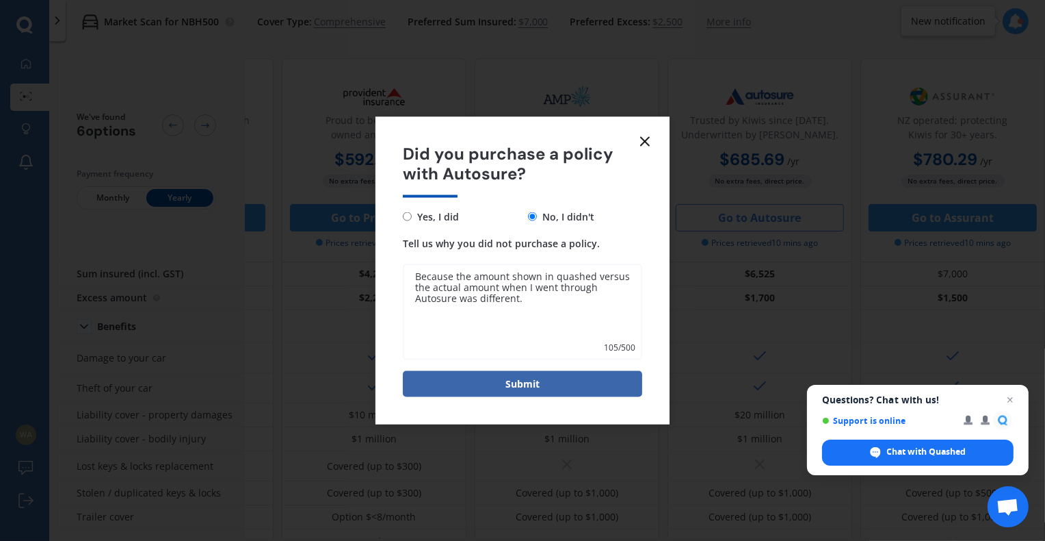
click at [521, 300] on textarea "Because the amount shown in quashed versus the actual amount when I went throug…" at bounding box center [522, 311] width 239 height 96
type textarea "Because the amount shown in quashed versus the actual amount when I went throug…"
click at [527, 383] on button "Submit" at bounding box center [522, 383] width 239 height 26
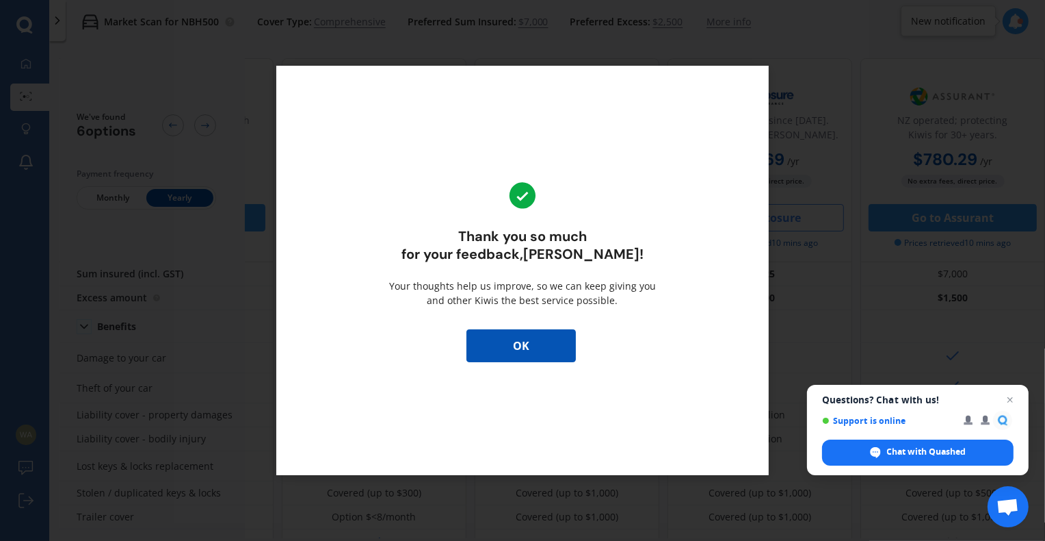
click at [512, 344] on button "OK" at bounding box center [521, 345] width 109 height 33
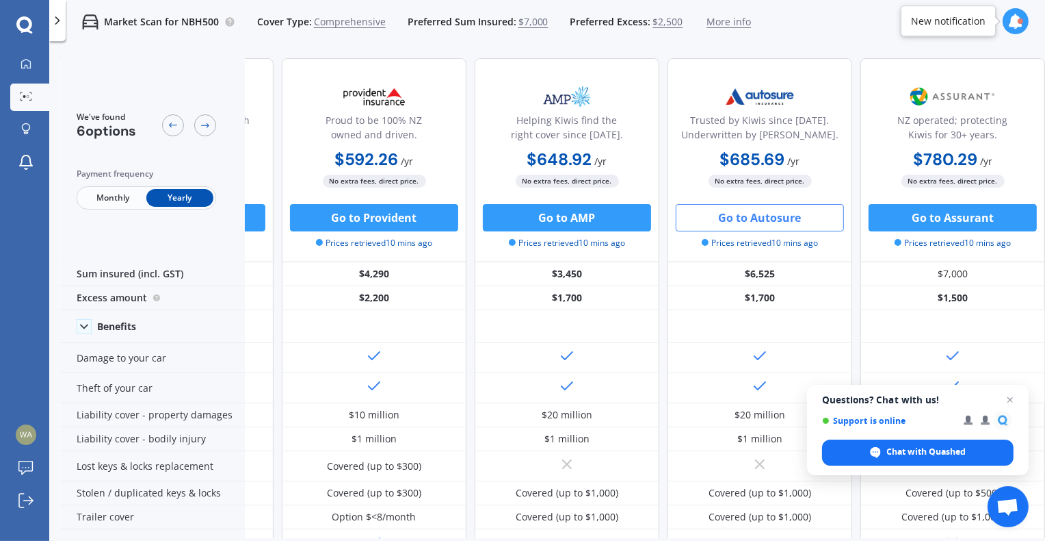
click at [755, 244] on span "Prices retrieved 10 mins ago" at bounding box center [760, 243] width 116 height 12
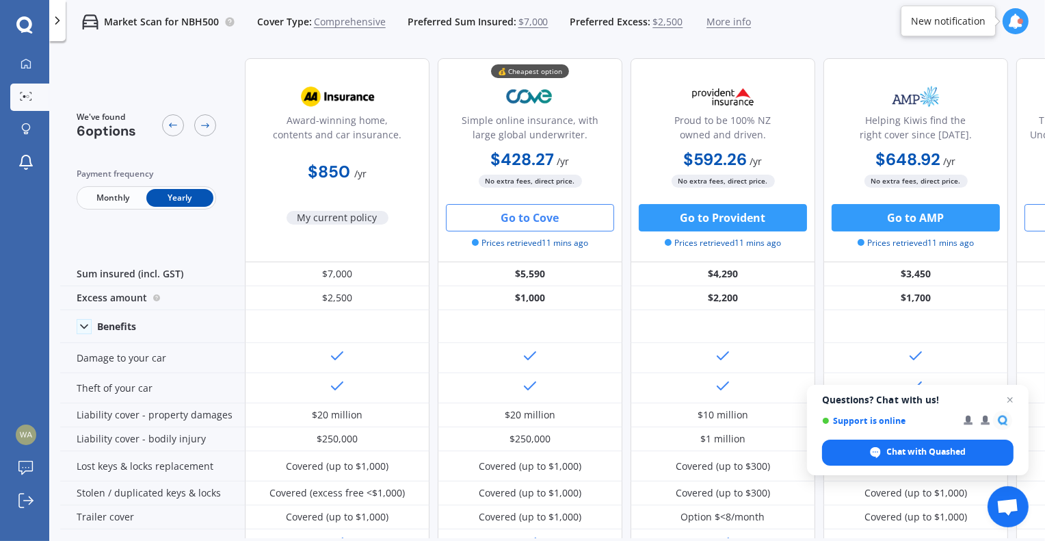
click at [534, 224] on button "Go to Cove" at bounding box center [530, 217] width 168 height 27
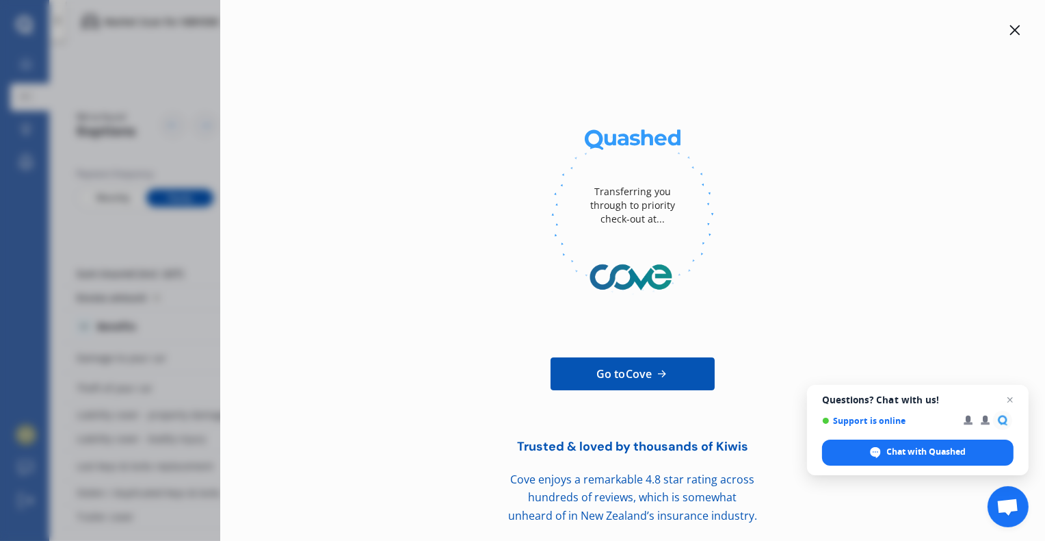
click at [1010, 28] on icon at bounding box center [1015, 30] width 11 height 11
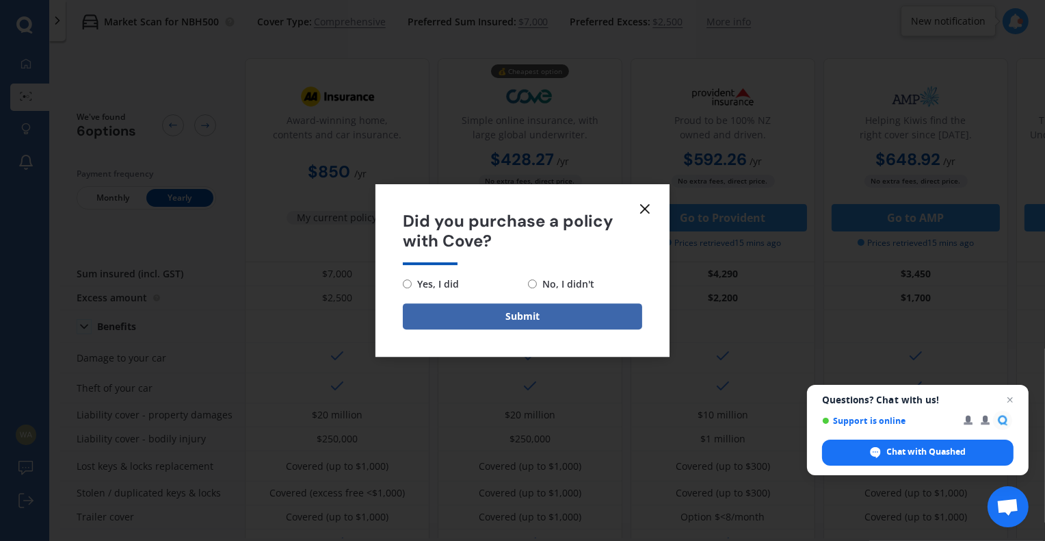
click at [534, 283] on input "No, I didn't" at bounding box center [532, 283] width 9 height 9
radio input "true"
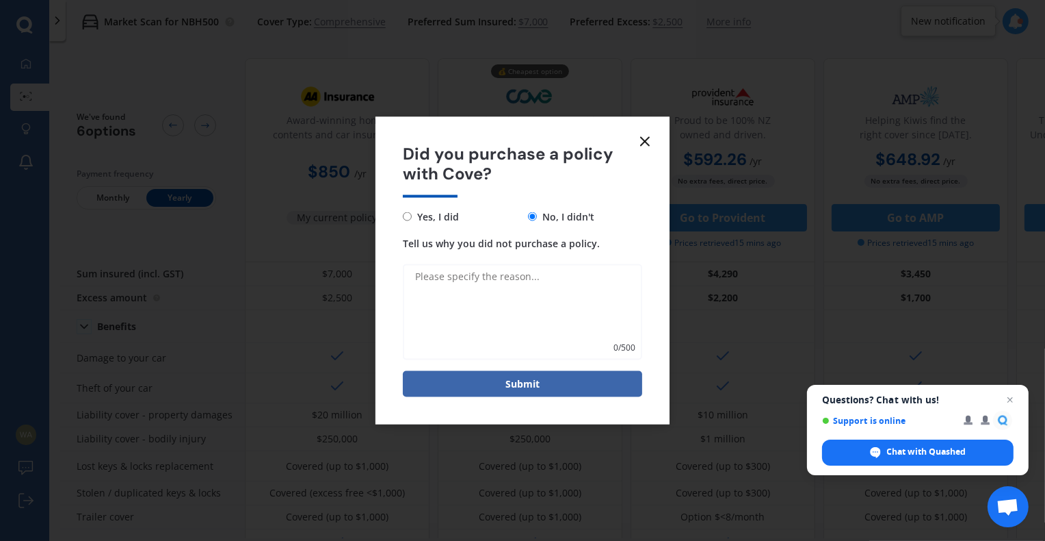
click at [514, 309] on textarea "Tell us why you did not purchase a policy." at bounding box center [522, 311] width 239 height 96
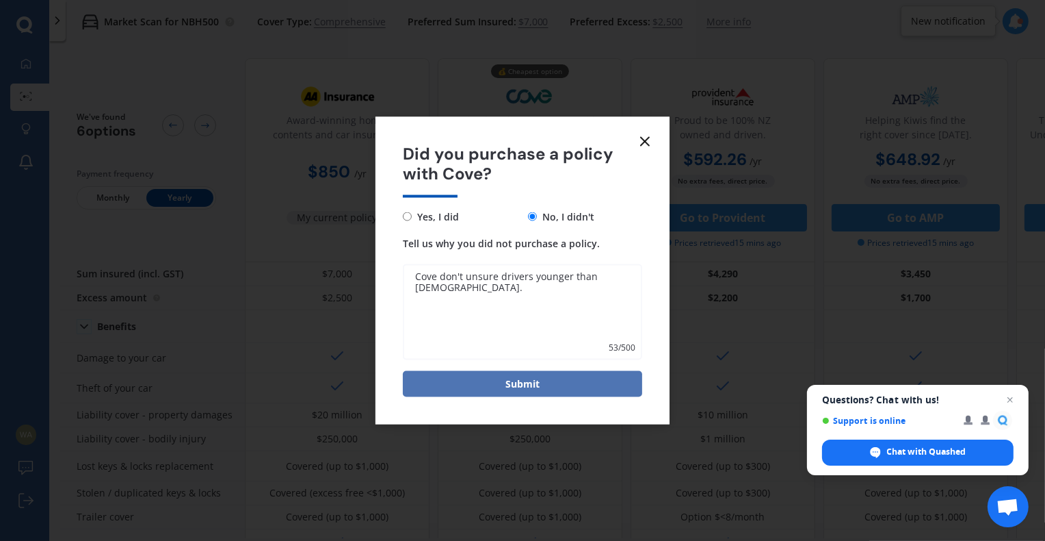
type textarea "Cove don't unsure drivers younger than [DEMOGRAPHIC_DATA]."
click at [463, 380] on button "Submit" at bounding box center [522, 383] width 239 height 26
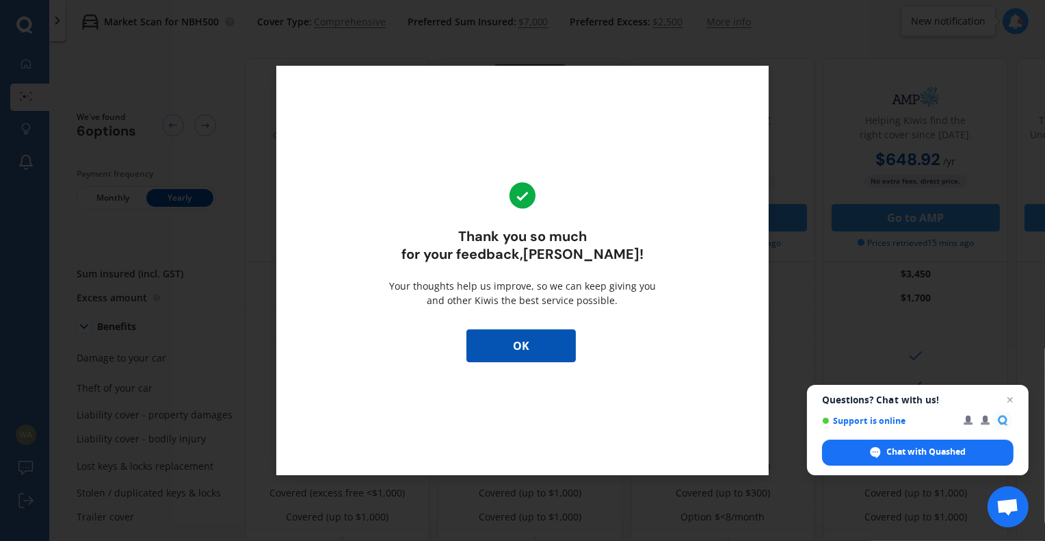
click at [493, 347] on button "OK" at bounding box center [521, 345] width 109 height 33
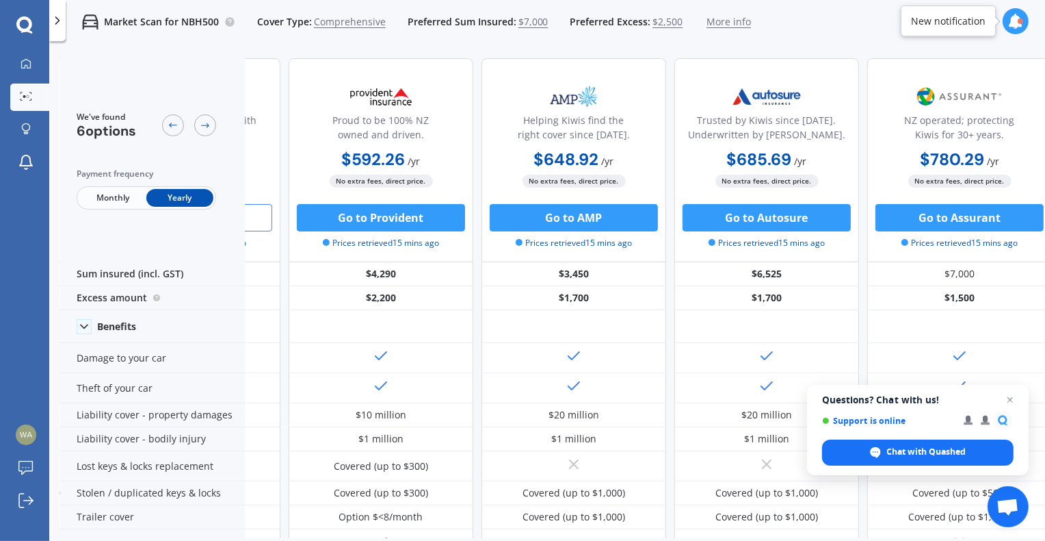
scroll to position [0, 356]
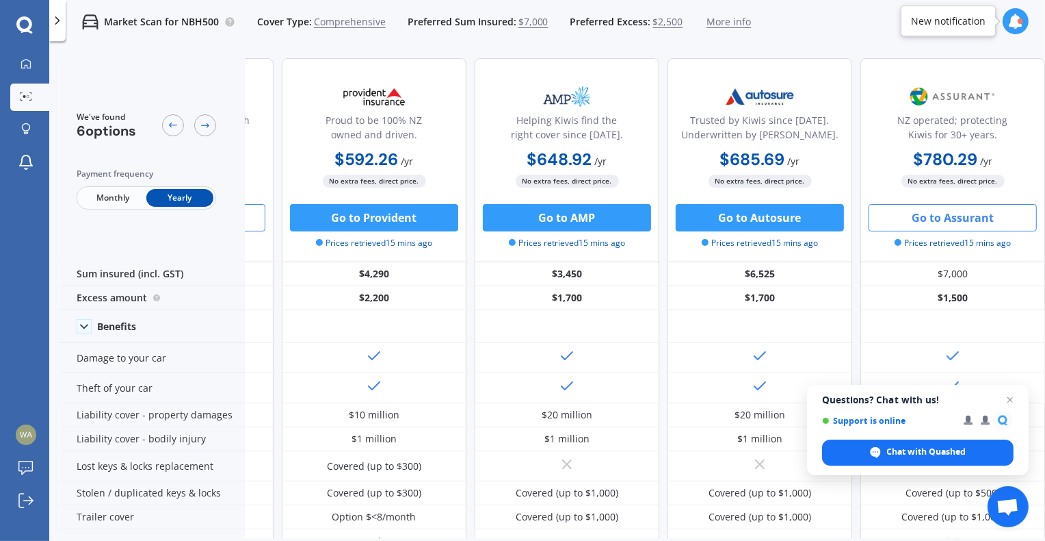
click at [963, 224] on button "Go to Assurant" at bounding box center [953, 217] width 168 height 27
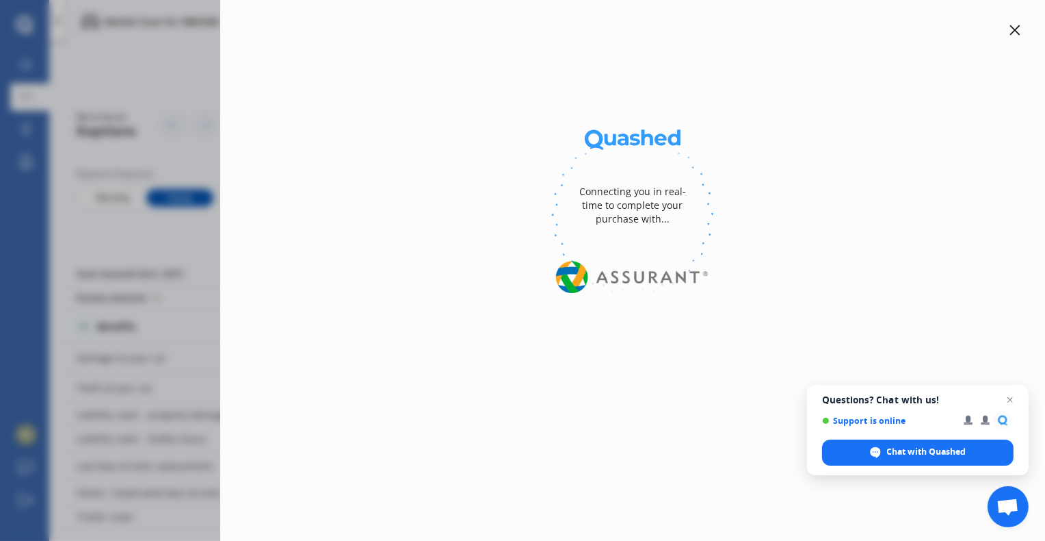
select select "full"
select select "1000.00"
select select "North Shore"
select select "VOLKSWAGEN"
select select "GOLF"
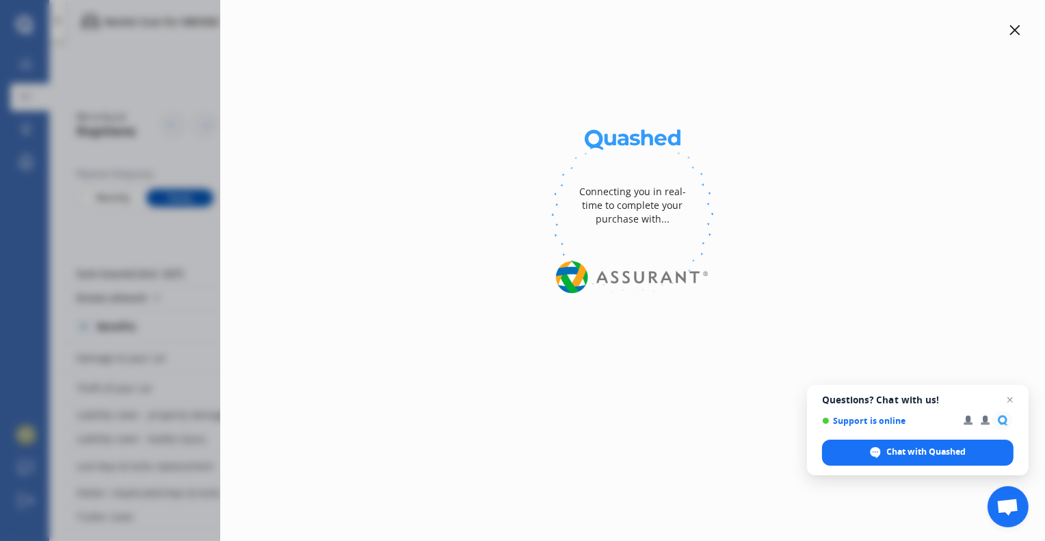
select select "GTI TURBO"
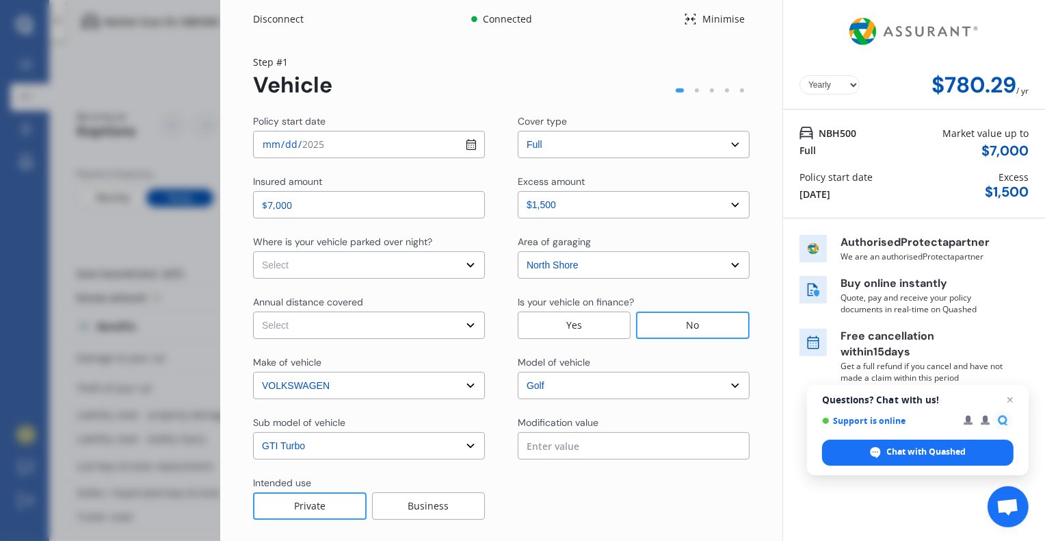
click at [572, 207] on select "Select excess amount $500 $1,000 $1,500" at bounding box center [634, 204] width 232 height 27
click at [348, 209] on input "$7,000" at bounding box center [369, 204] width 232 height 27
drag, startPoint x: 348, startPoint y: 209, endPoint x: 239, endPoint y: 202, distance: 108.4
click at [239, 202] on div "Yearly Monthly $780.29 / yr Step # 1 Vehicle Policy start date [DATE] Cover typ…" at bounding box center [501, 319] width 562 height 563
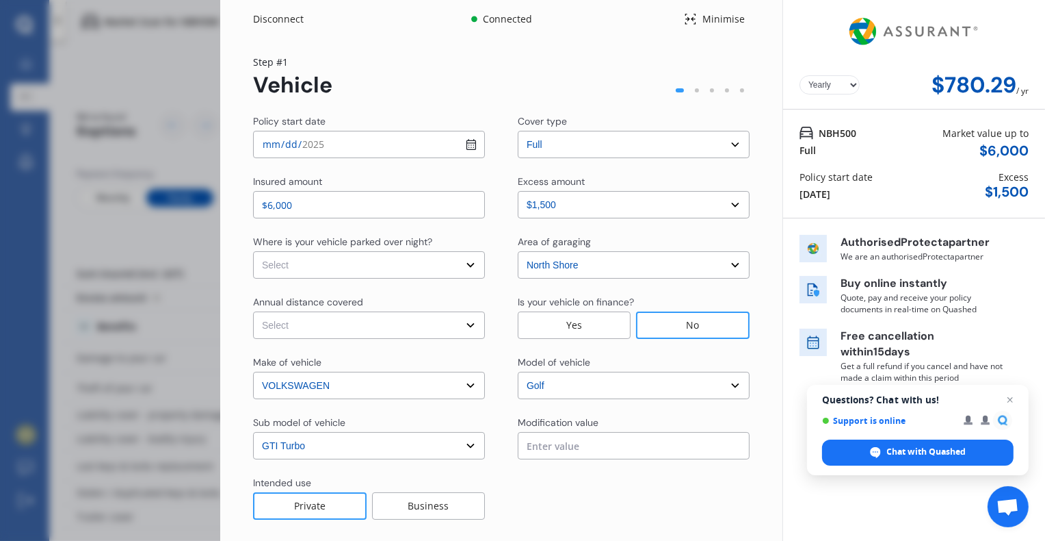
click at [622, 476] on div at bounding box center [634, 498] width 232 height 44
drag, startPoint x: 294, startPoint y: 207, endPoint x: 275, endPoint y: 207, distance: 19.2
click at [275, 207] on input "$6,000" at bounding box center [369, 204] width 232 height 27
type input "$6,500"
click at [704, 502] on div at bounding box center [634, 498] width 232 height 44
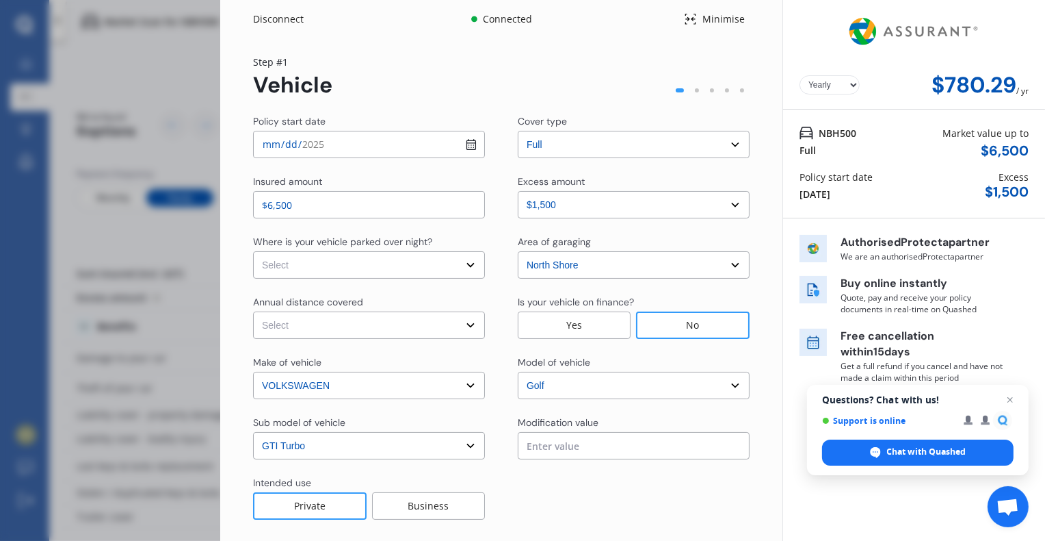
click at [335, 272] on select "Select In a garage On own property On street or road" at bounding box center [369, 264] width 232 height 27
select select "In a garage"
click at [253, 251] on select "Select In a garage On own property On street or road" at bounding box center [369, 264] width 232 height 27
click at [283, 326] on select "Select Low (less than 15,000km per year) Average (15,000-30,000km per year) Hig…" at bounding box center [369, 324] width 232 height 27
select select "15000"
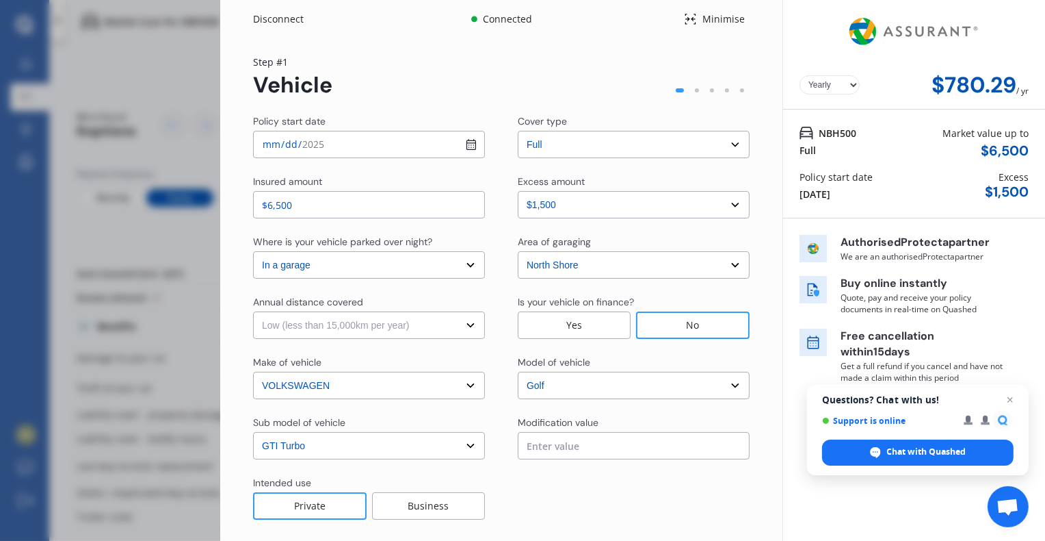
click at [253, 311] on select "Select Low (less than 15,000km per year) Average (15,000-30,000km per year) Hig…" at bounding box center [369, 324] width 232 height 27
click at [669, 321] on div "No" at bounding box center [693, 324] width 114 height 27
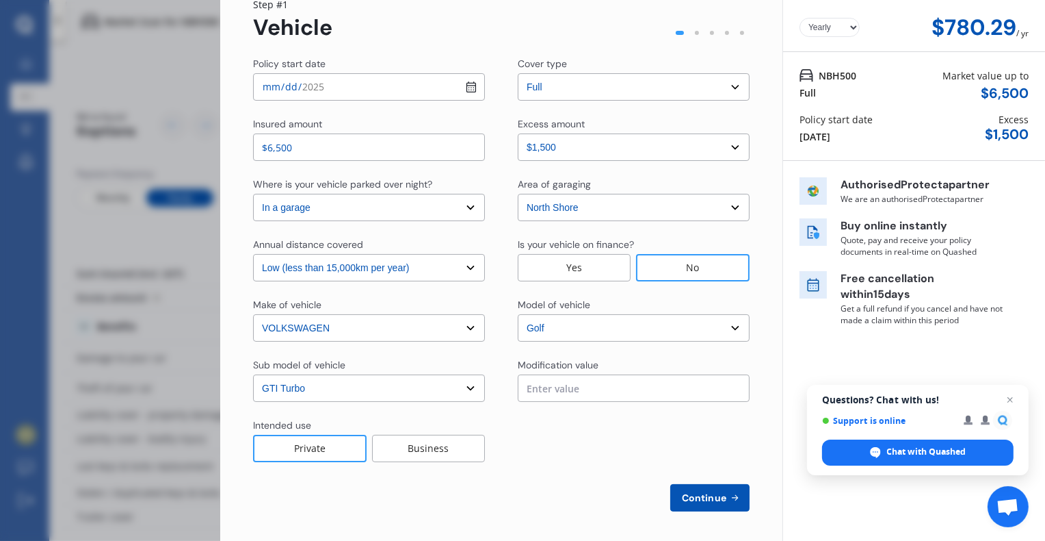
scroll to position [61, 0]
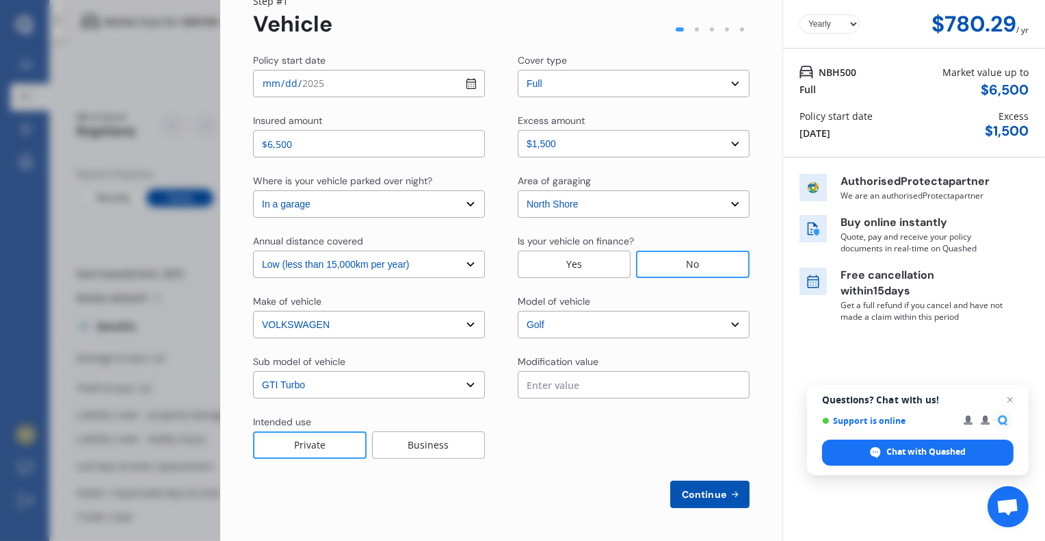
click at [703, 497] on span "Continue" at bounding box center [704, 494] width 50 height 11
select select "Mr"
select select "29"
select select "12"
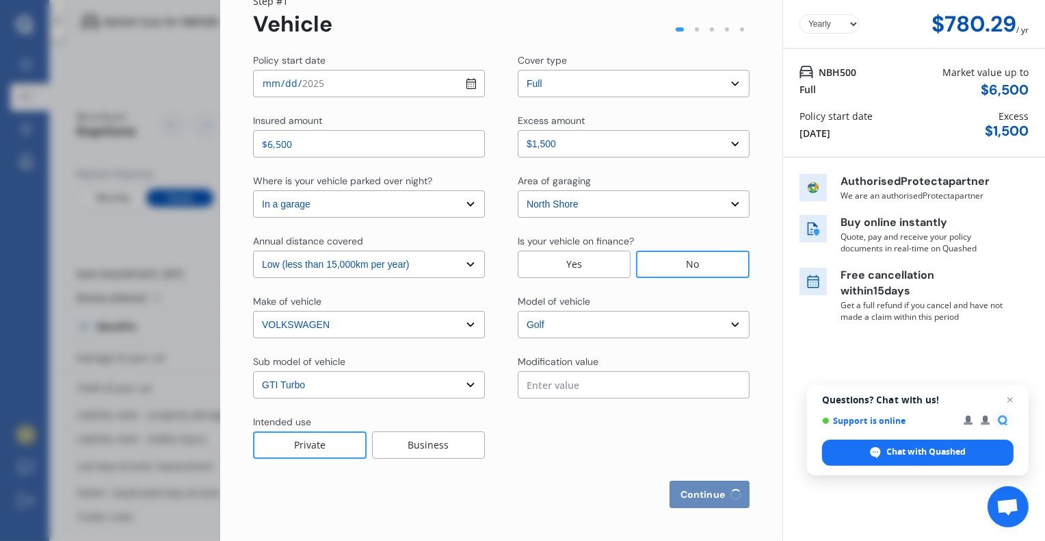
select select "1979"
select select "full"
select select "more than 4 years"
select select "[GEOGRAPHIC_DATA]"
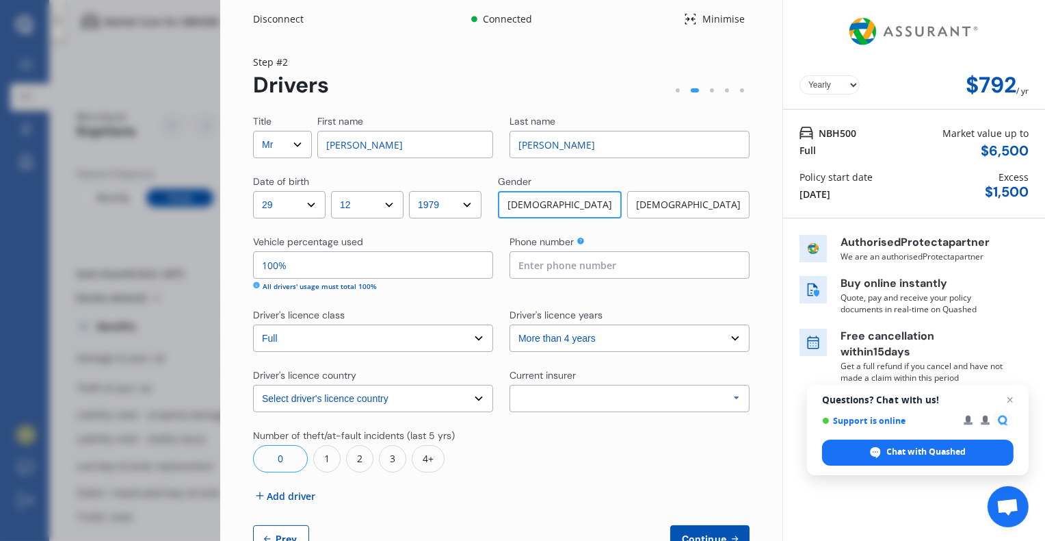
click at [331, 259] on input "100%" at bounding box center [373, 264] width 240 height 27
click at [244, 316] on div "Yearly Monthly $792 / yr Step # 2 Drivers Title Select Mr Mrs Miss Ms Dr First …" at bounding box center [501, 311] width 562 height 547
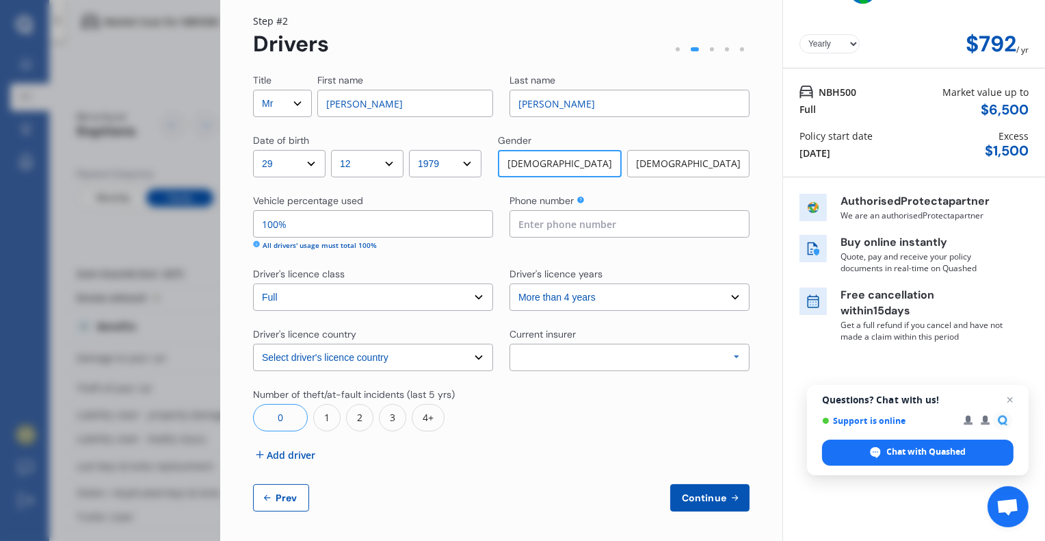
scroll to position [44, 0]
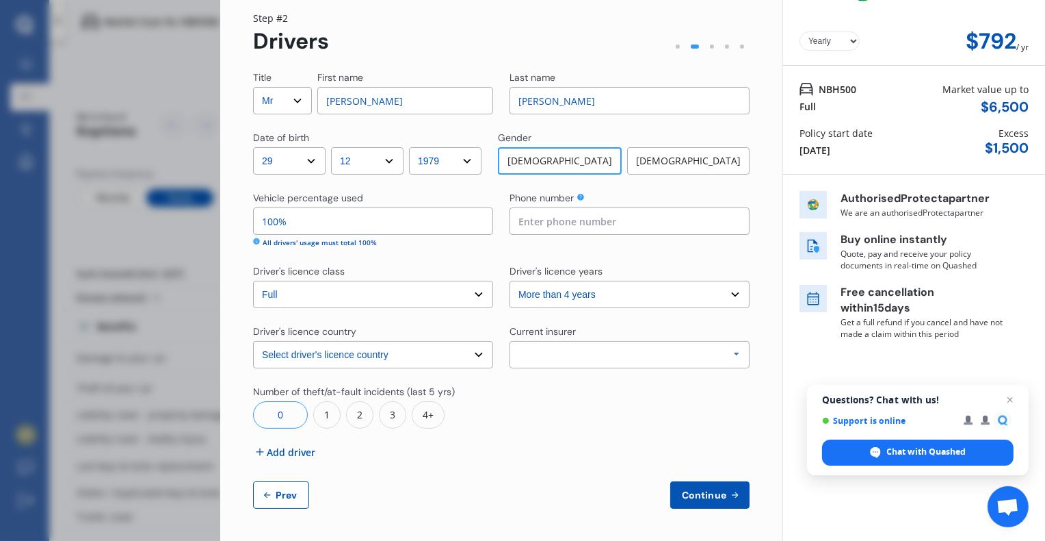
click at [541, 350] on div "Allianz AAI AMI IAG - NZI/State [PERSON_NAME] Vero Unknown Other Insurer None P…" at bounding box center [630, 354] width 240 height 27
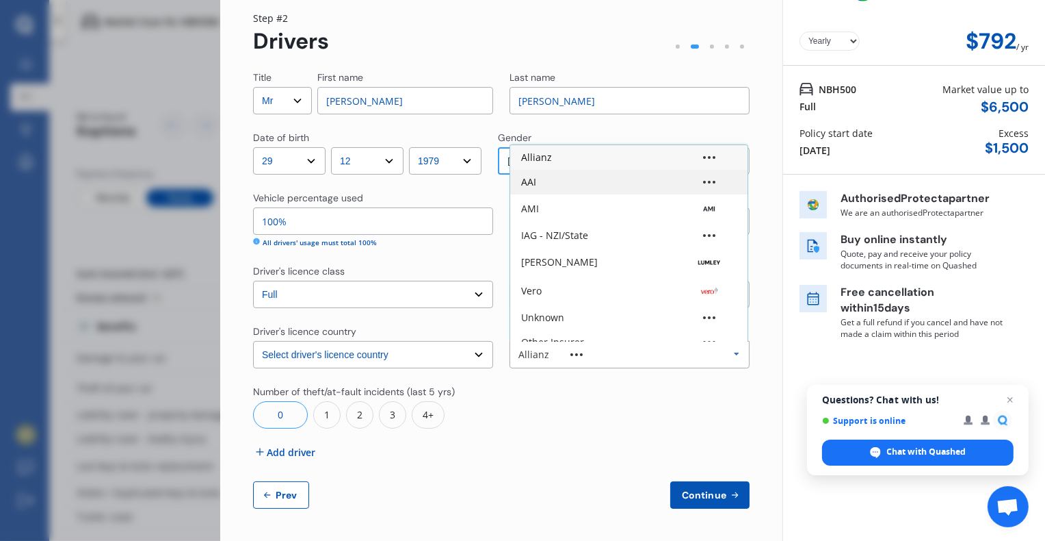
click at [532, 182] on div "AAI" at bounding box center [528, 182] width 15 height 10
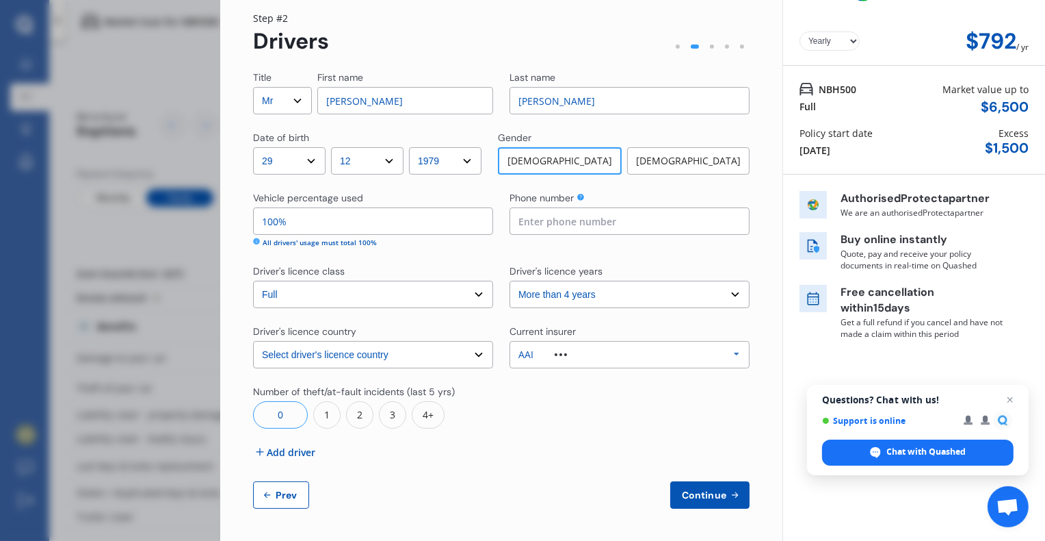
click at [542, 466] on div "Title Select Mr Mrs Miss Ms Dr First name [PERSON_NAME] Last name [PERSON_NAME]…" at bounding box center [501, 289] width 497 height 438
click at [280, 457] on span "Add driver" at bounding box center [291, 452] width 49 height 14
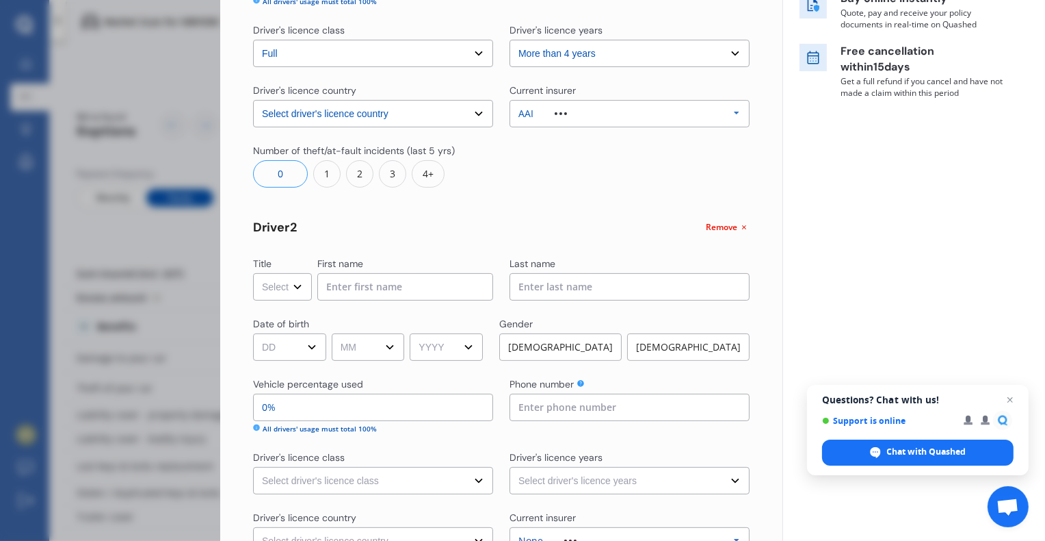
scroll to position [317, 0]
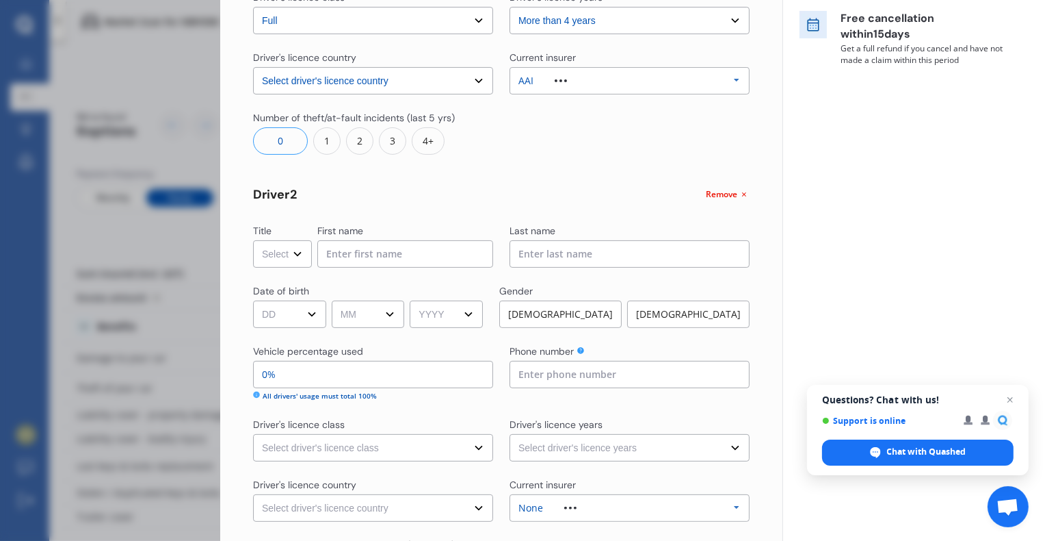
click at [294, 253] on select "Select Mr Mrs Miss Ms Dr" at bounding box center [282, 253] width 59 height 27
select select "Mrs"
click at [253, 240] on select "Select Mr Mrs Miss Ms Dr" at bounding box center [282, 253] width 59 height 27
click at [355, 242] on input at bounding box center [405, 253] width 176 height 27
click at [363, 257] on input at bounding box center [405, 253] width 176 height 27
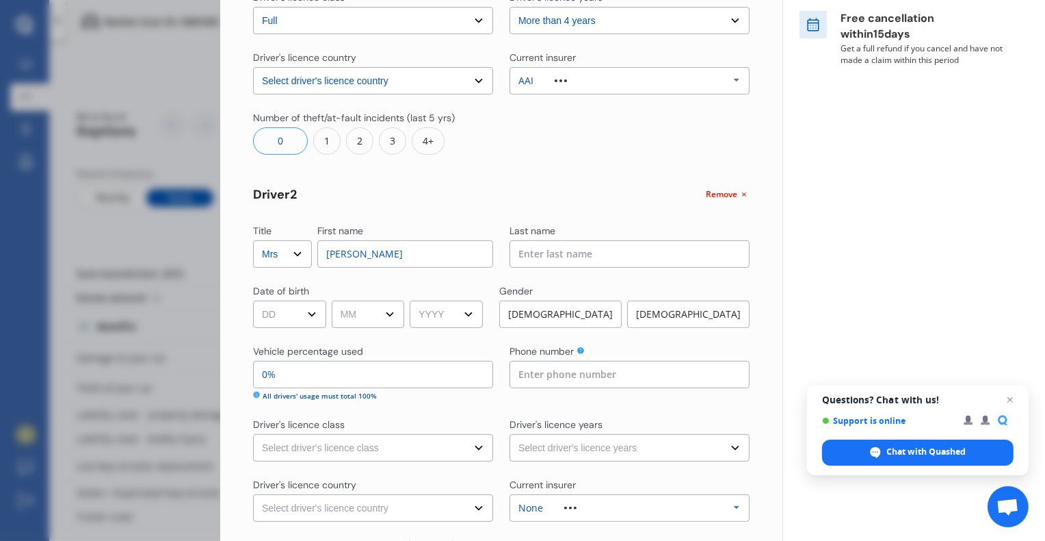
type input "[PERSON_NAME]"
click at [562, 250] on input at bounding box center [630, 253] width 240 height 27
type input "Wearing"
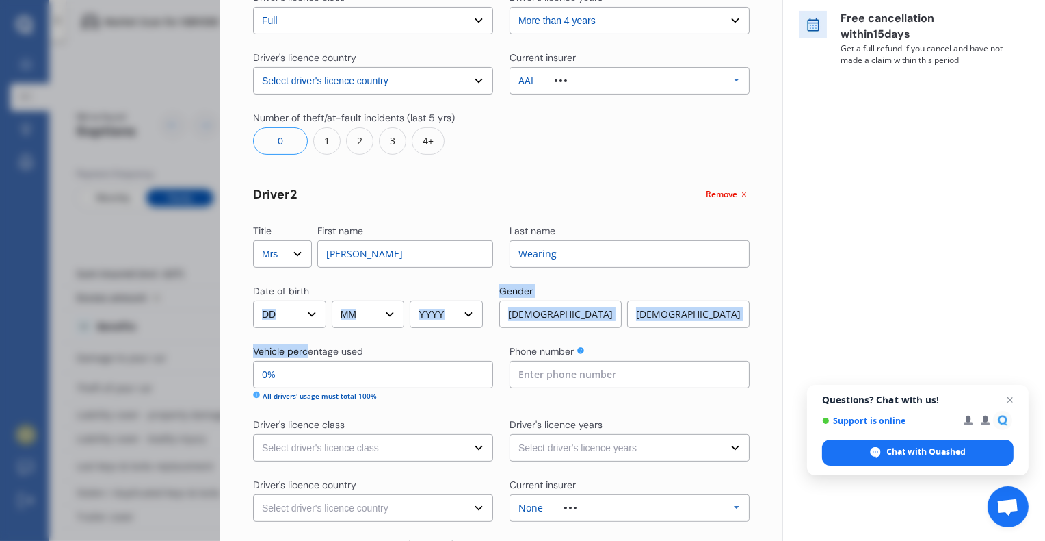
click at [309, 324] on div "Title Select Mr Mrs Miss Ms Dr First name [PERSON_NAME] Last name [PERSON_NAME]…" at bounding box center [501, 229] width 497 height 865
click at [310, 314] on select "DD 01 02 03 04 05 06 07 08 09 10 11 12 13 14 15 16 17 18 19 20 21 22 23 24 25 2…" at bounding box center [289, 313] width 73 height 27
select select "08"
click at [253, 300] on select "DD 01 02 03 04 05 06 07 08 09 10 11 12 13 14 15 16 17 18 19 20 21 22 23 24 25 2…" at bounding box center [289, 313] width 73 height 27
click at [383, 309] on select "MM 01 02 03 04 05 06 07 08 09 10 11 12" at bounding box center [368, 313] width 73 height 27
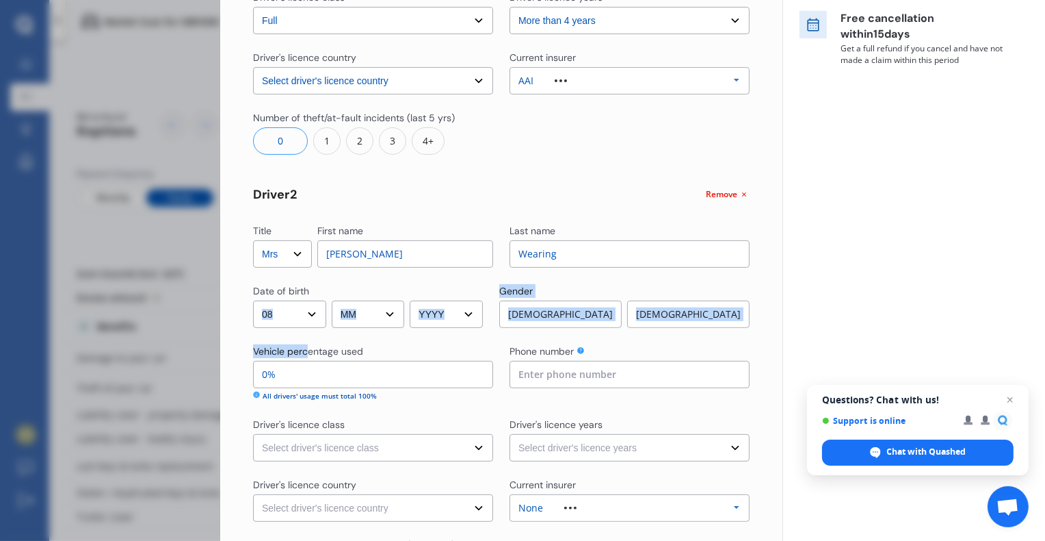
select select "03"
click at [334, 300] on select "MM 01 02 03 04 05 06 07 08 09 10 11 12" at bounding box center [368, 313] width 73 height 27
click at [441, 317] on select "YYYY 2009 2008 2007 2006 2005 2004 2003 2002 2001 2000 1999 1998 1997 1996 1995…" at bounding box center [446, 313] width 73 height 27
select select "1971"
click at [415, 300] on select "YYYY 2009 2008 2007 2006 2005 2004 2003 2002 2001 2000 1999 1998 1997 1996 1995…" at bounding box center [446, 313] width 73 height 27
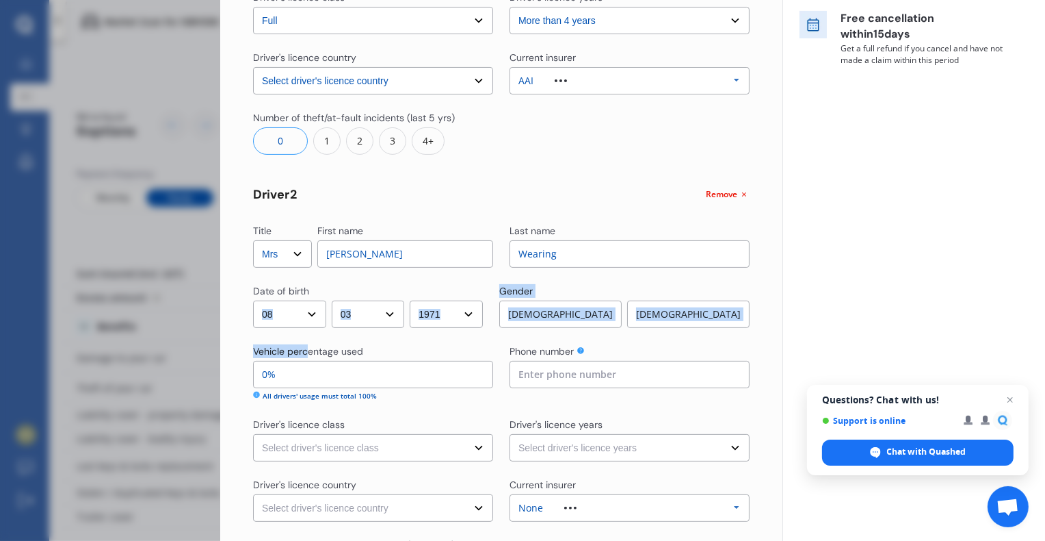
click at [678, 313] on div "[DEMOGRAPHIC_DATA]" at bounding box center [688, 313] width 122 height 27
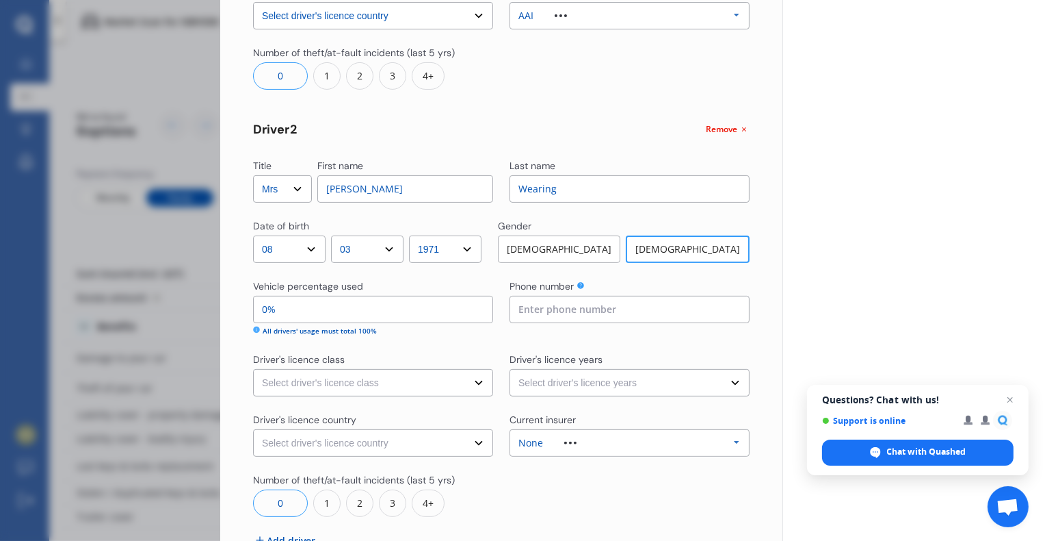
scroll to position [386, 0]
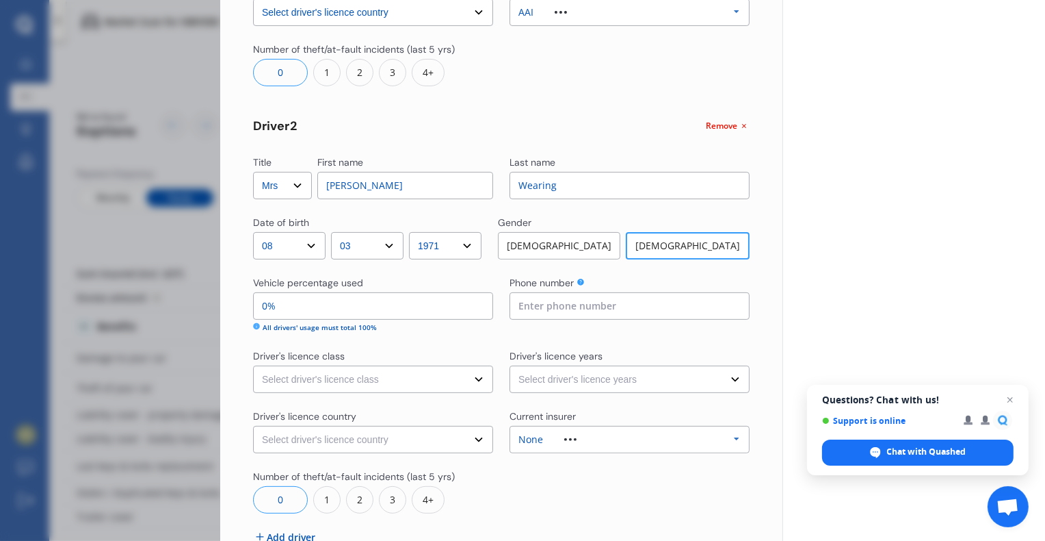
click at [360, 317] on input "0%" at bounding box center [373, 305] width 240 height 27
drag, startPoint x: 338, startPoint y: 311, endPoint x: 225, endPoint y: 303, distance: 113.2
click at [225, 303] on div "Yearly Monthly $792 / yr Step # 2 Drivers Title Select Mr Mrs Miss Ms Dr First …" at bounding box center [501, 139] width 562 height 974
type input "99%"
type input "1%"
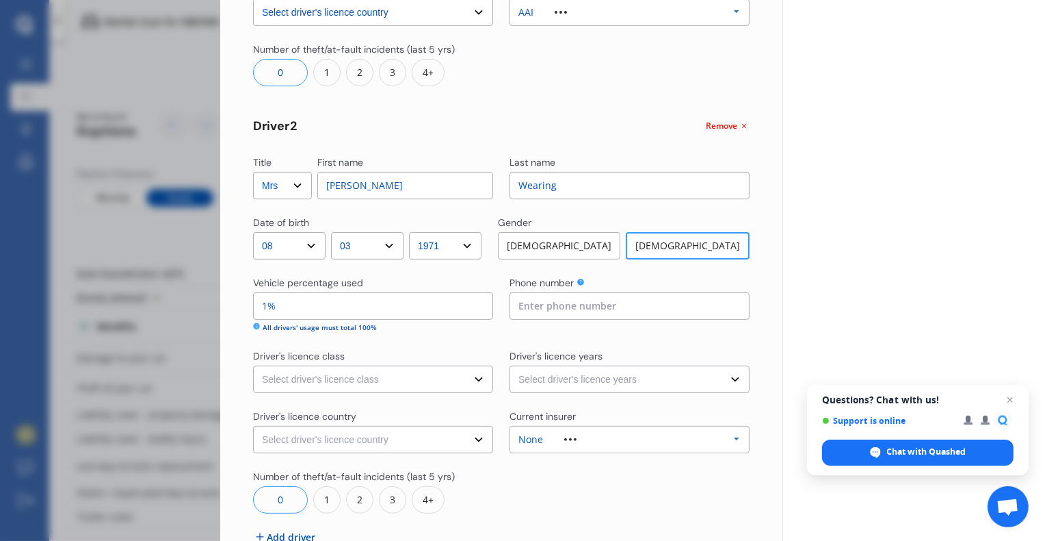
type input "90%"
type input "10%"
type input "0%"
type input "100%"
click at [837, 308] on div "Yearly Monthly $792 / yr NBH500 Full Market value up to $ 6,500 Policy start da…" at bounding box center [914, 120] width 263 height 1012
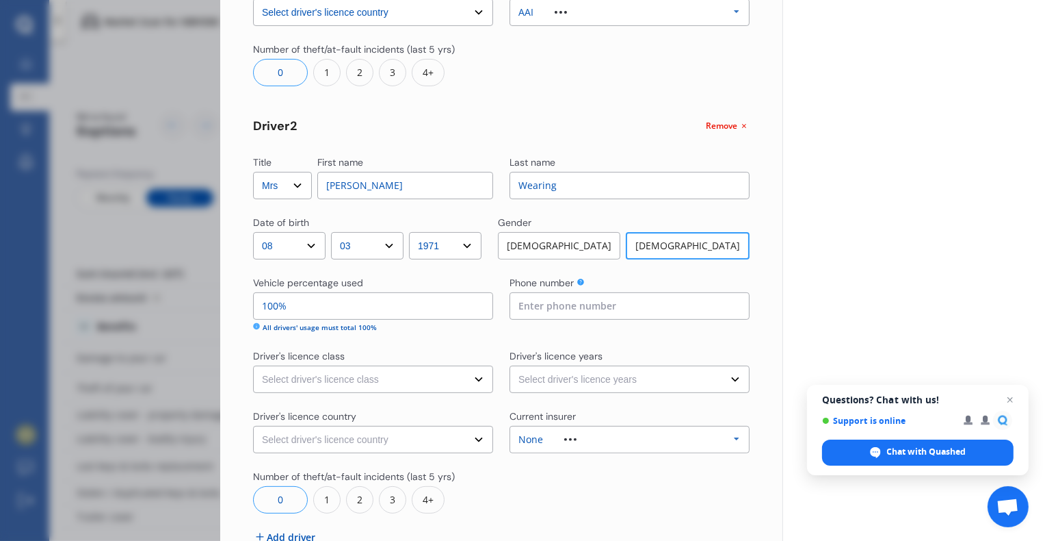
click at [636, 312] on input at bounding box center [630, 305] width 240 height 27
click at [473, 373] on select "Select driver's licence class None Learner Restricted Full" at bounding box center [373, 378] width 240 height 27
select select "full"
click at [253, 365] on select "Select driver's licence class None Learner Restricted Full" at bounding box center [373, 378] width 240 height 27
click at [564, 304] on input at bounding box center [630, 305] width 240 height 27
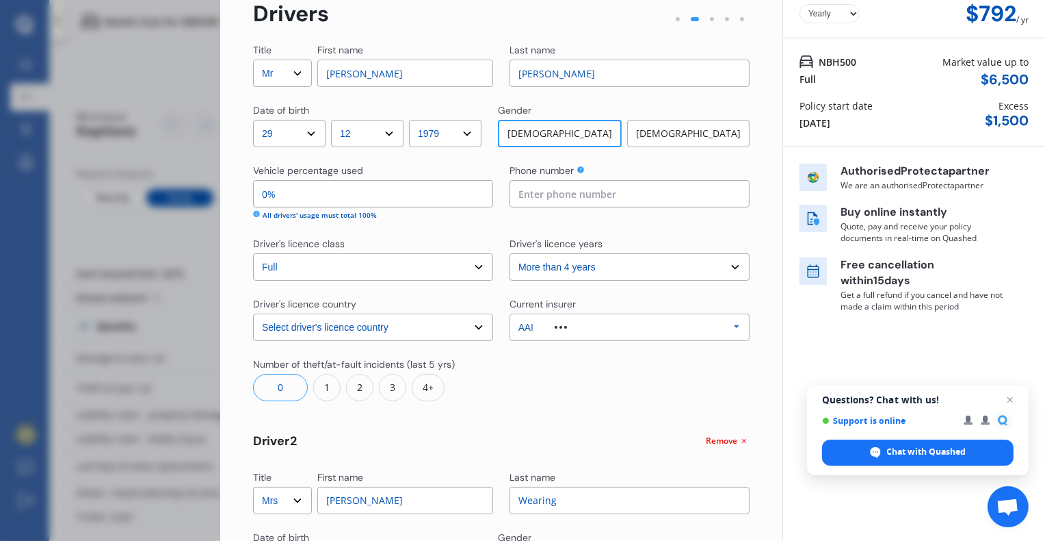
scroll to position [0, 0]
